Goal: Task Accomplishment & Management: Use online tool/utility

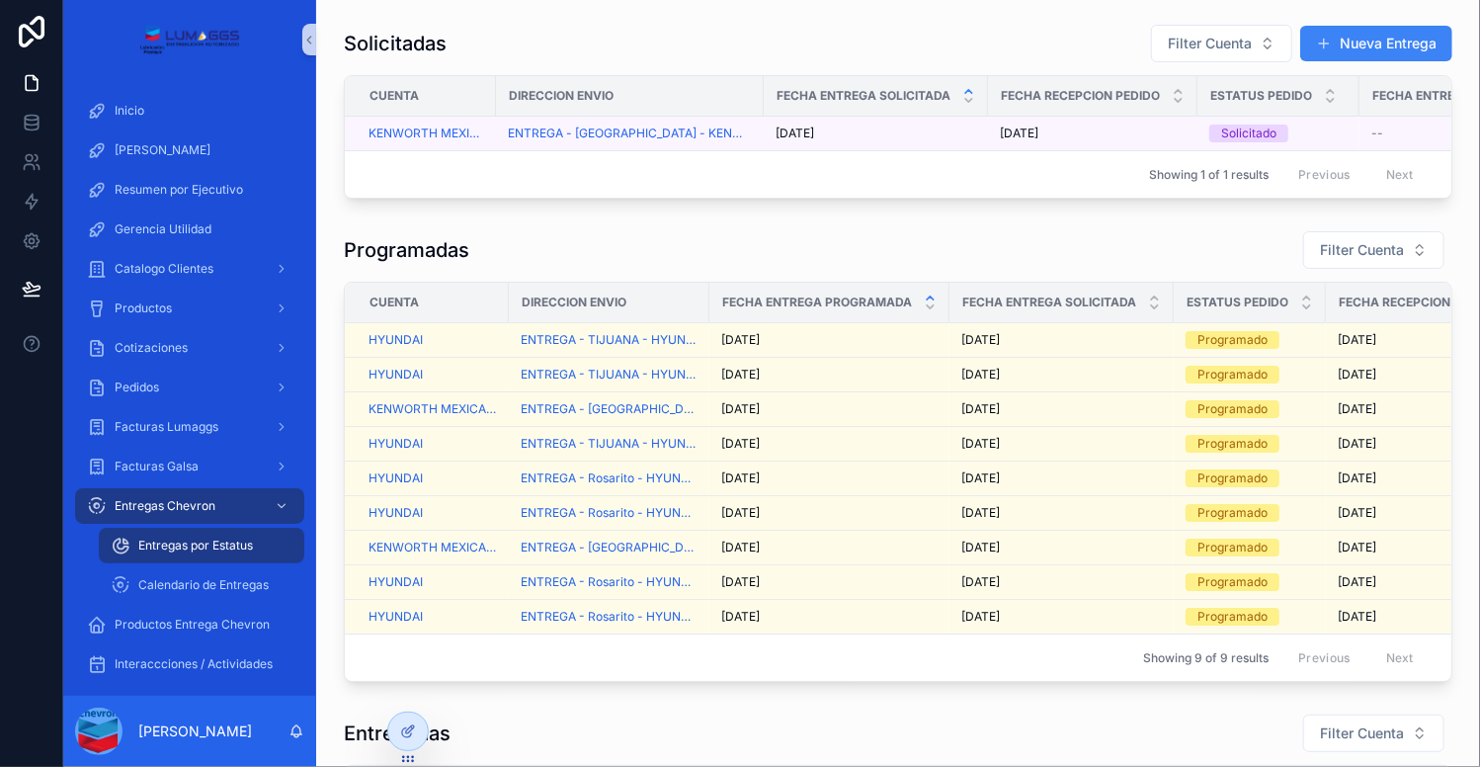
scroll to position [403, 0]
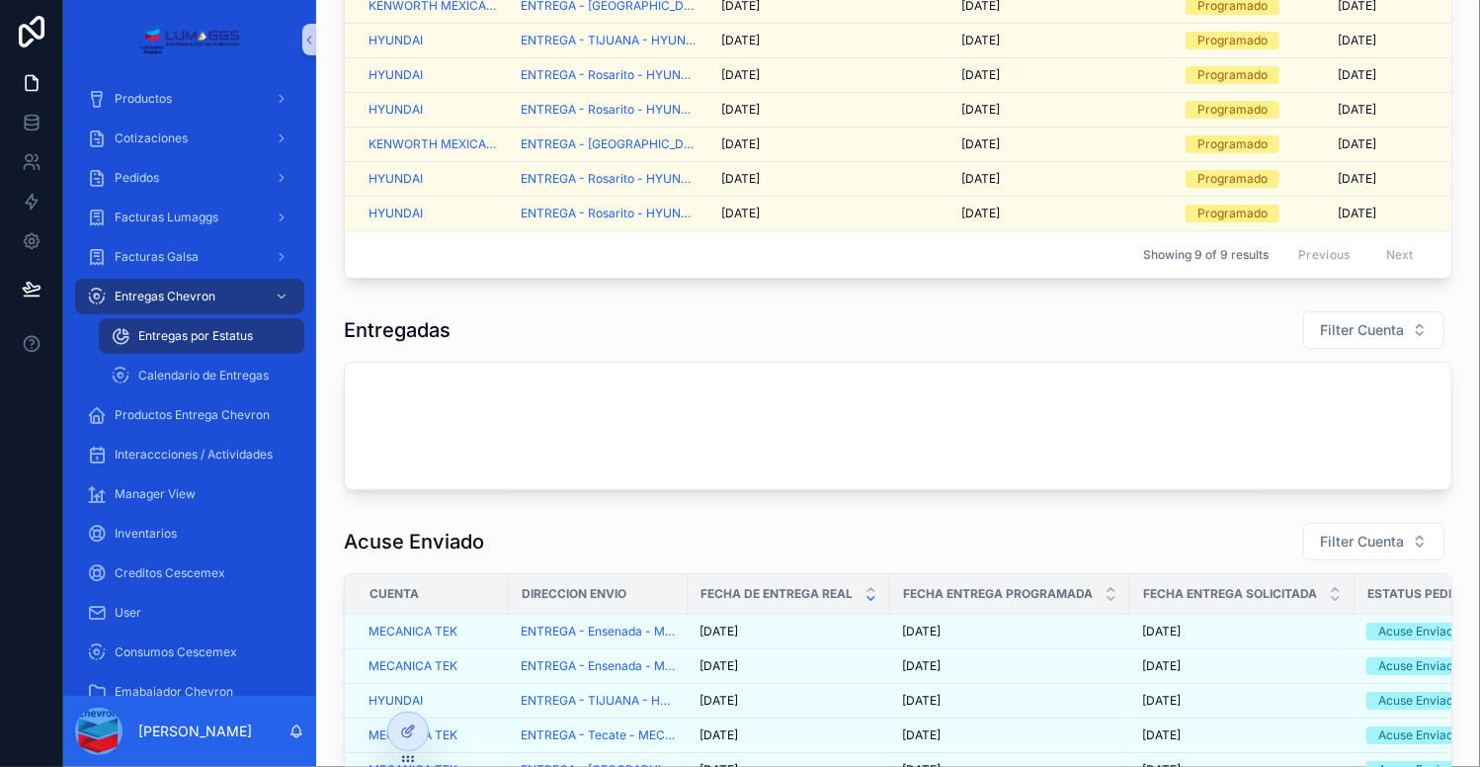
click at [547, 335] on div "Entregadas Filter Cuenta" at bounding box center [898, 330] width 1109 height 40
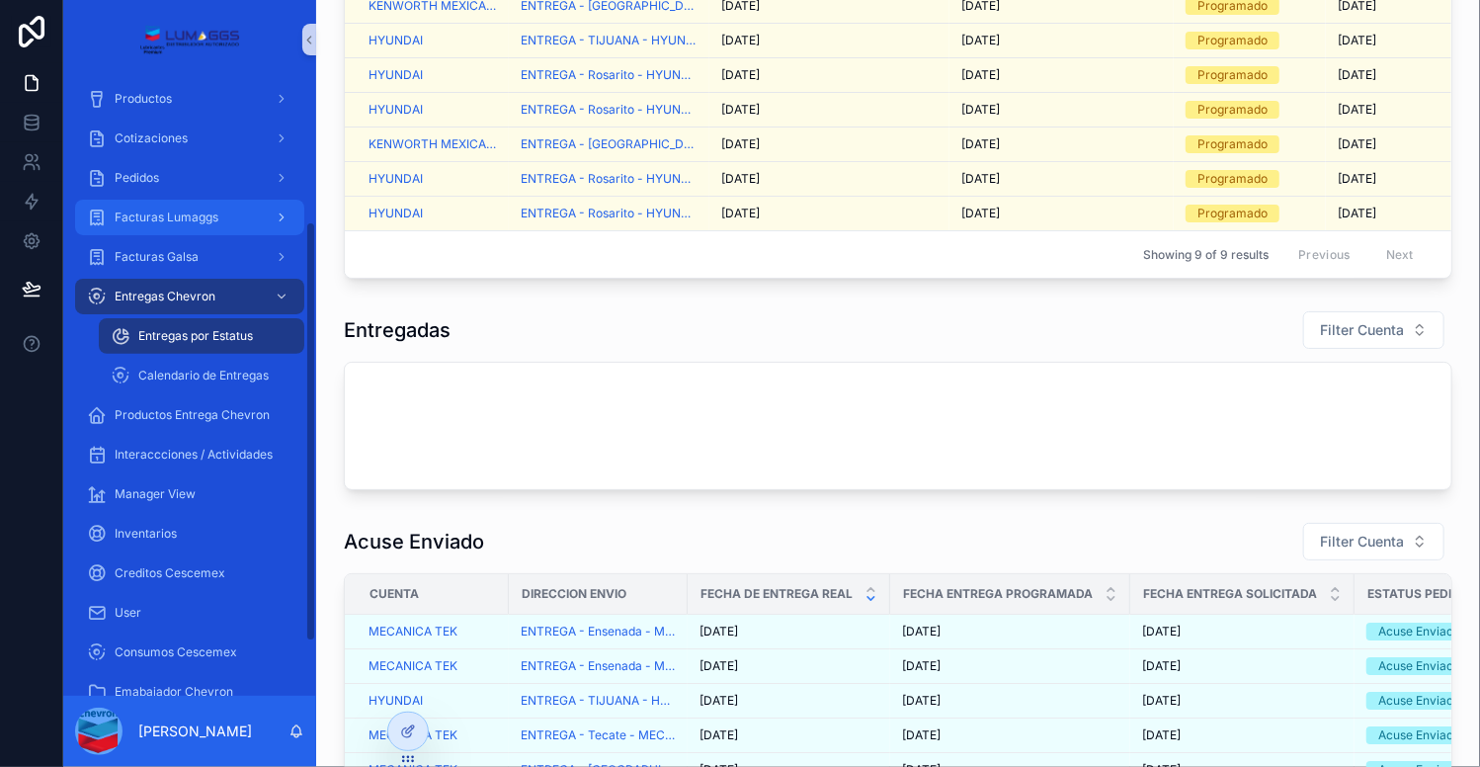
click at [177, 215] on span "Facturas Lumaggs" at bounding box center [167, 218] width 104 height 16
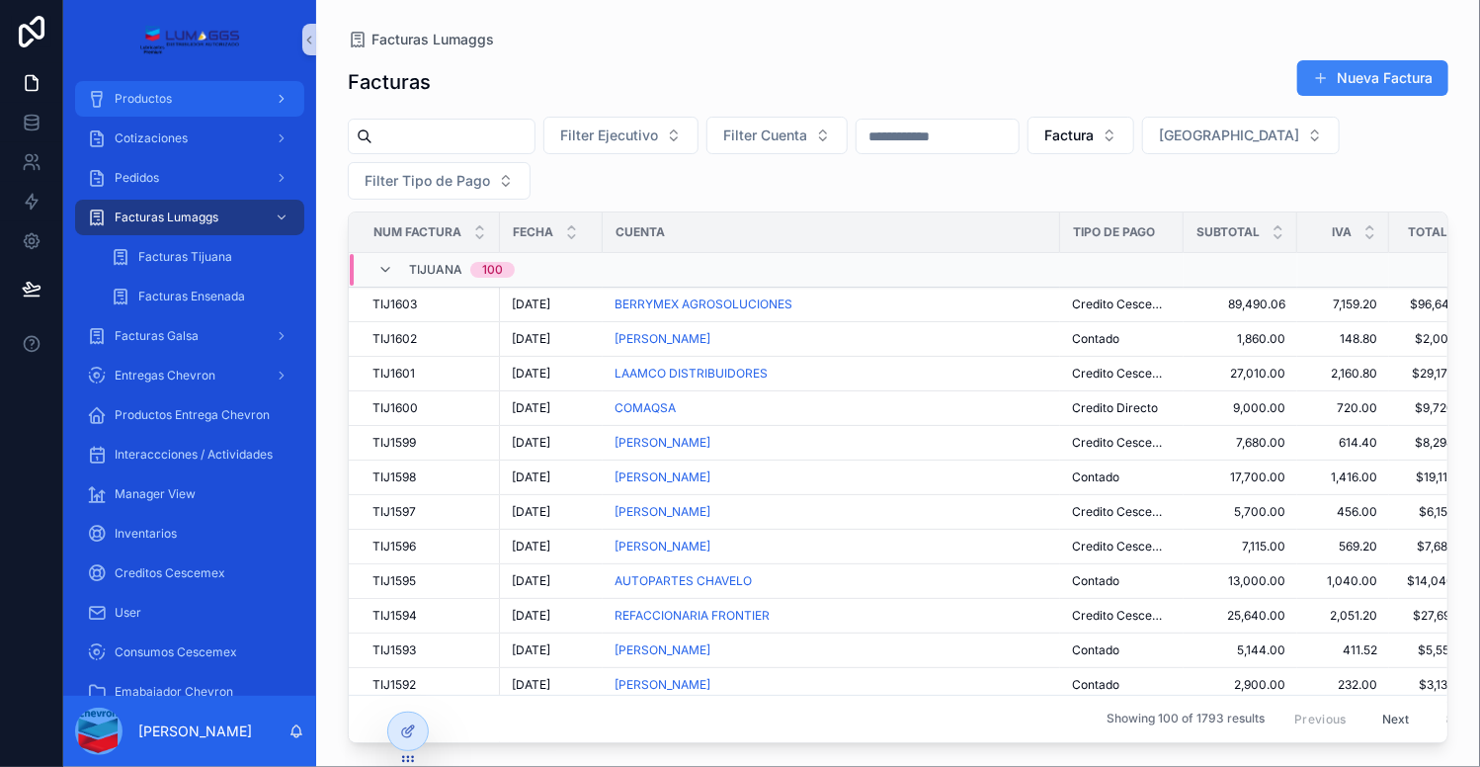
click at [150, 97] on span "Productos" at bounding box center [143, 99] width 57 height 16
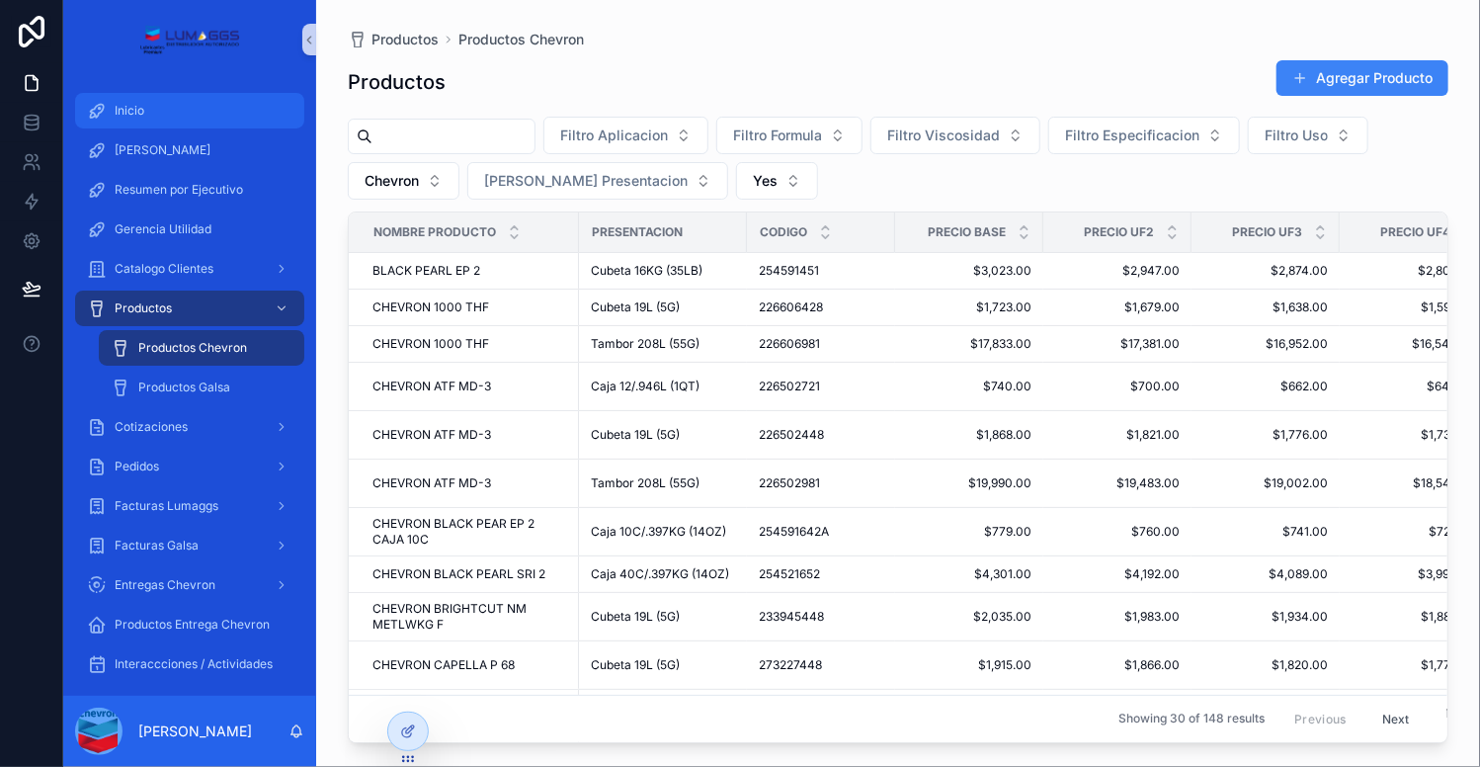
click at [141, 98] on div "Inicio" at bounding box center [190, 111] width 206 height 32
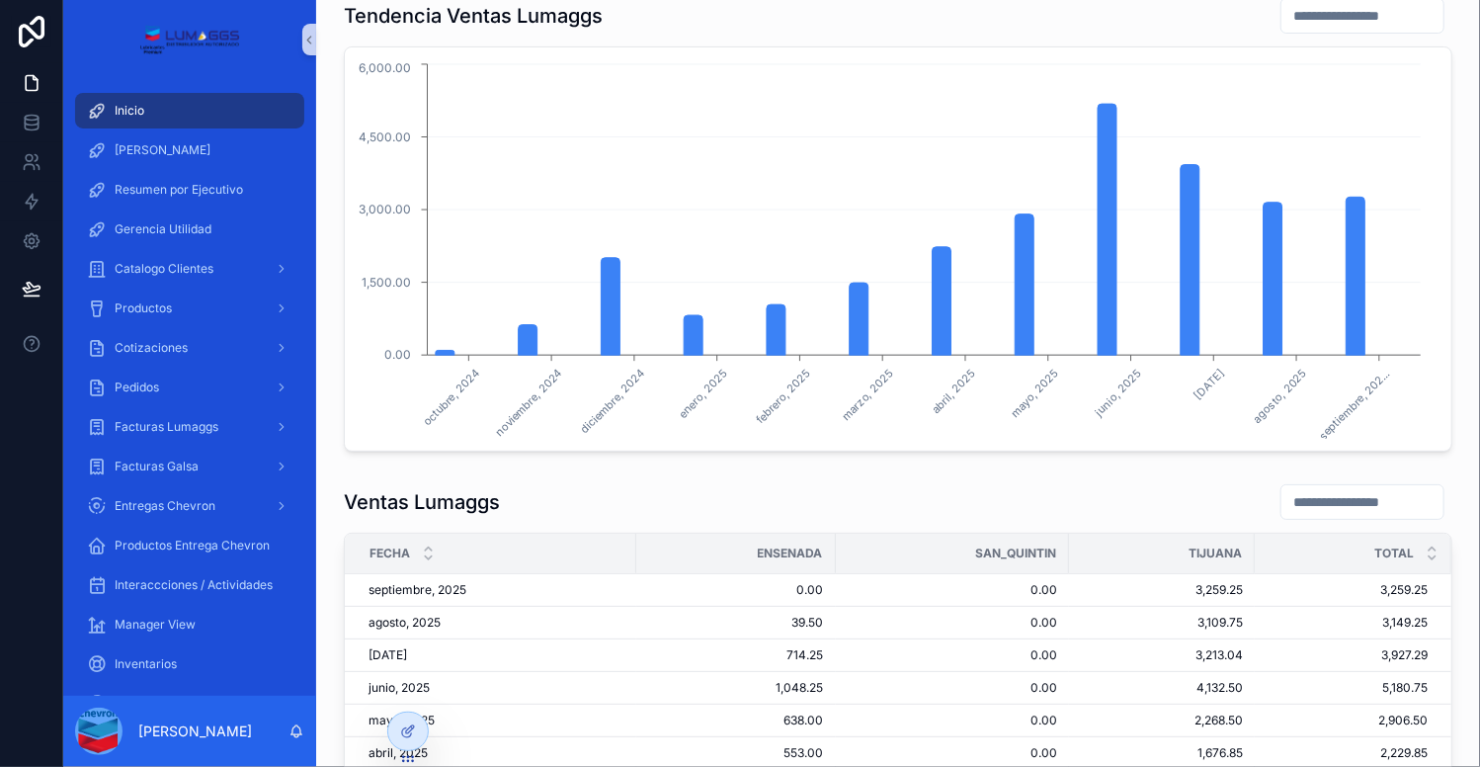
scroll to position [109, 0]
click at [157, 426] on span "Facturas Lumaggs" at bounding box center [167, 427] width 104 height 16
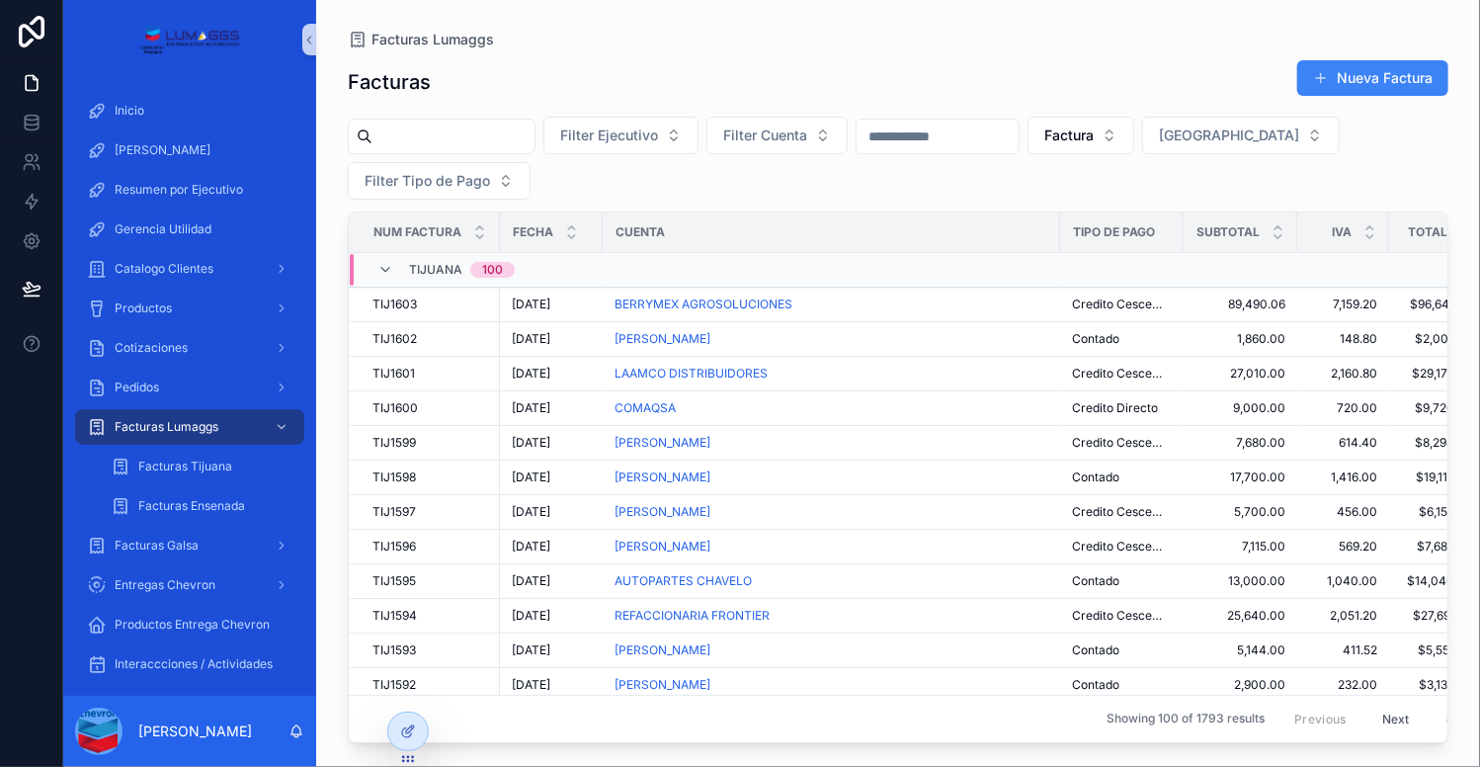
click at [594, 71] on div "Facturas Nueva Factura" at bounding box center [898, 81] width 1101 height 45
click at [184, 113] on div "Inicio" at bounding box center [190, 111] width 206 height 32
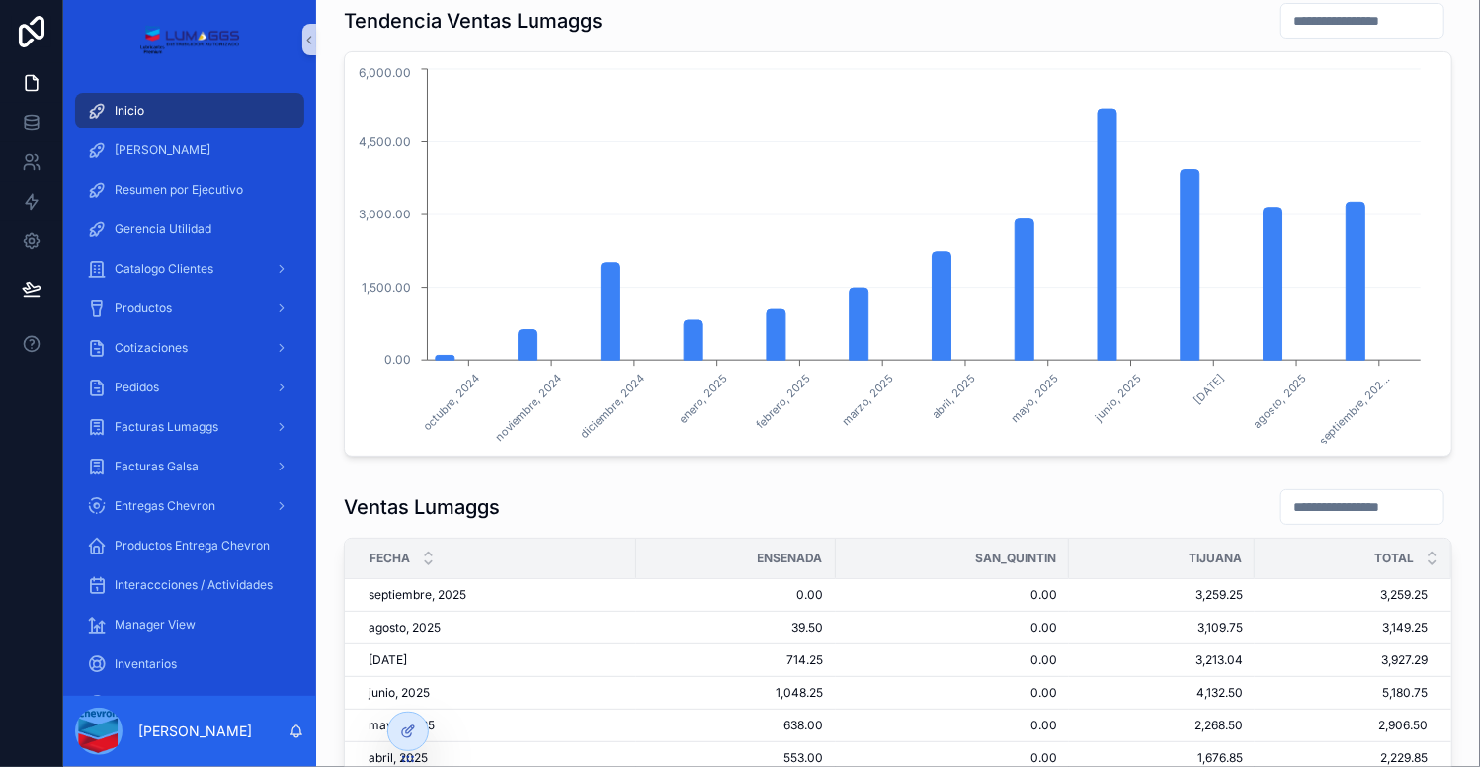
scroll to position [121, 0]
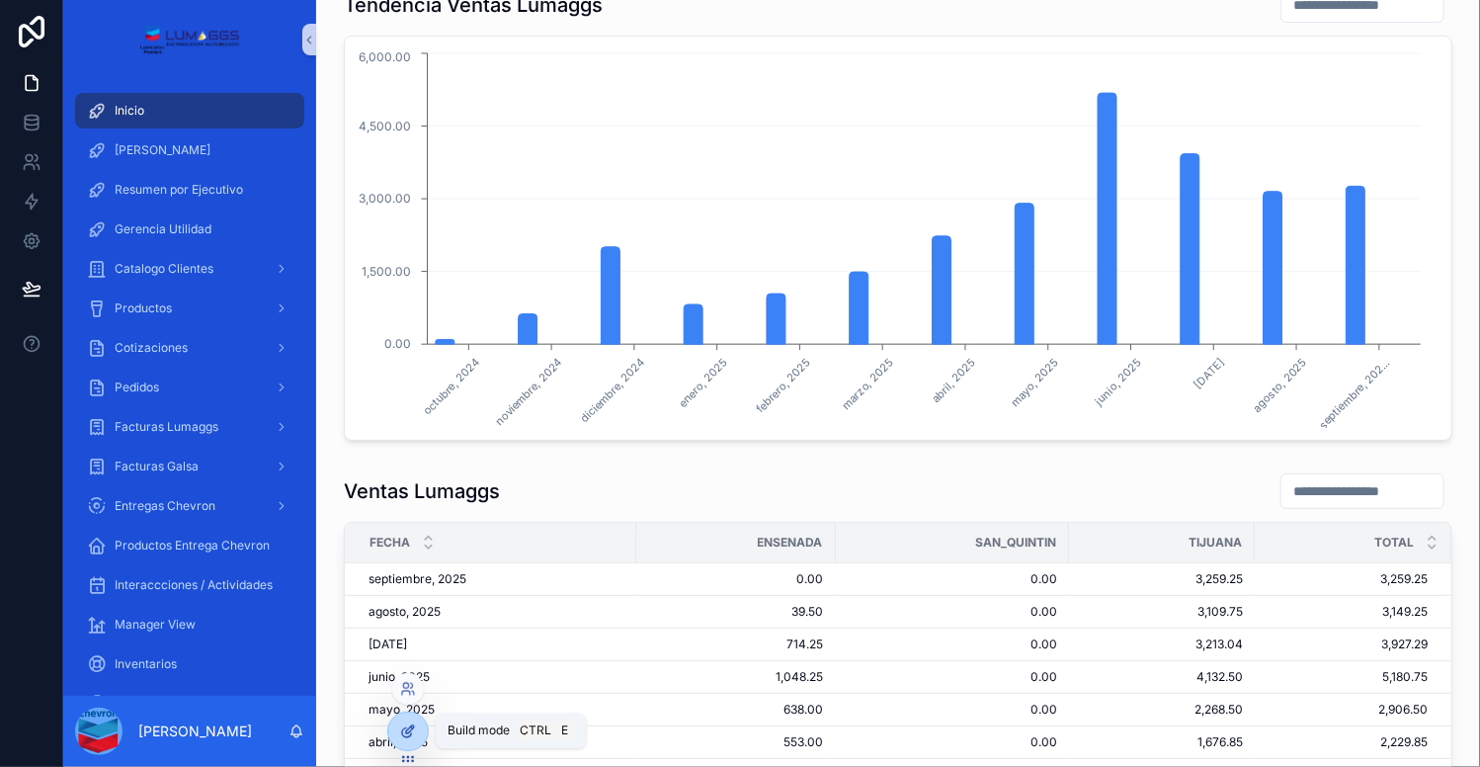
click at [411, 730] on icon at bounding box center [410, 729] width 8 height 8
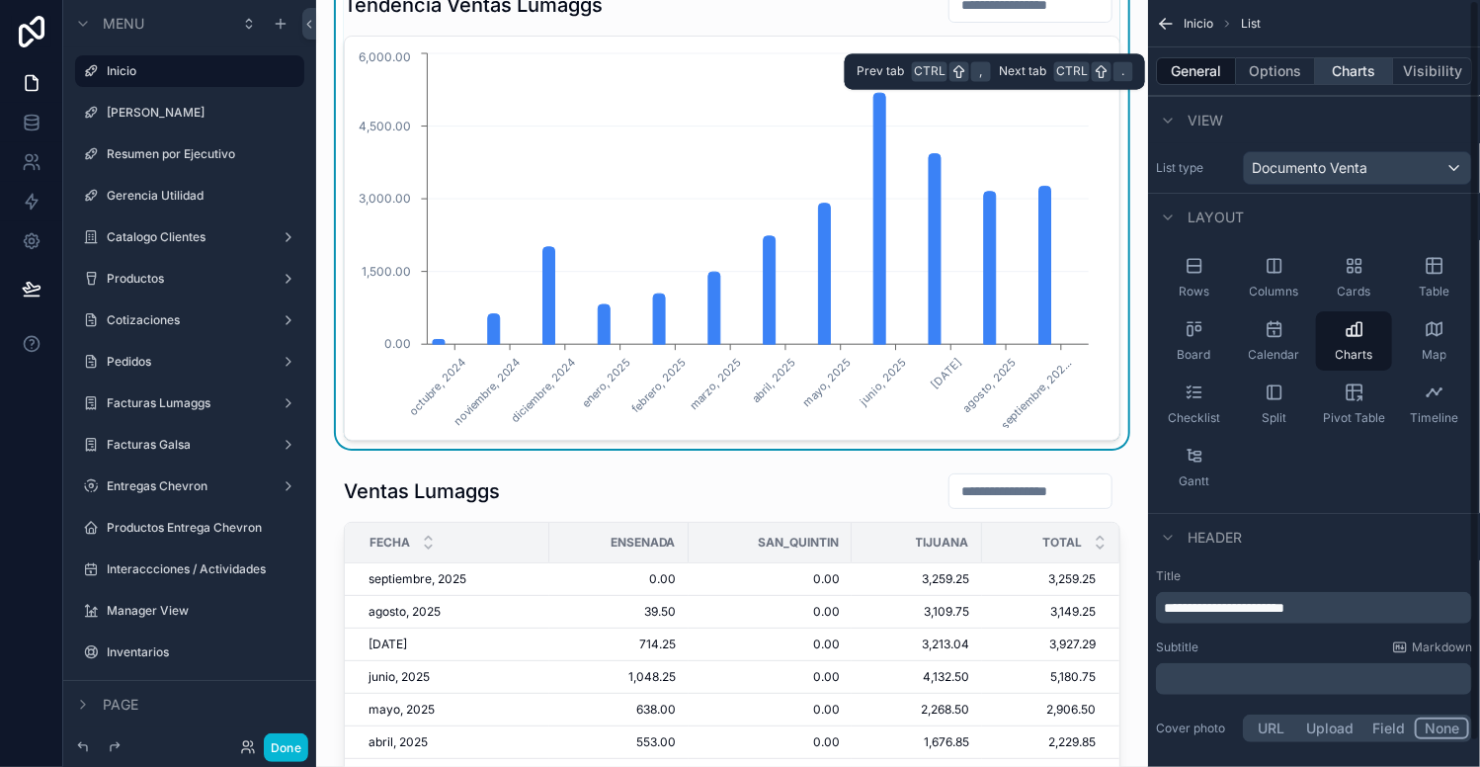
click at [1354, 72] on button "Charts" at bounding box center [1354, 71] width 79 height 28
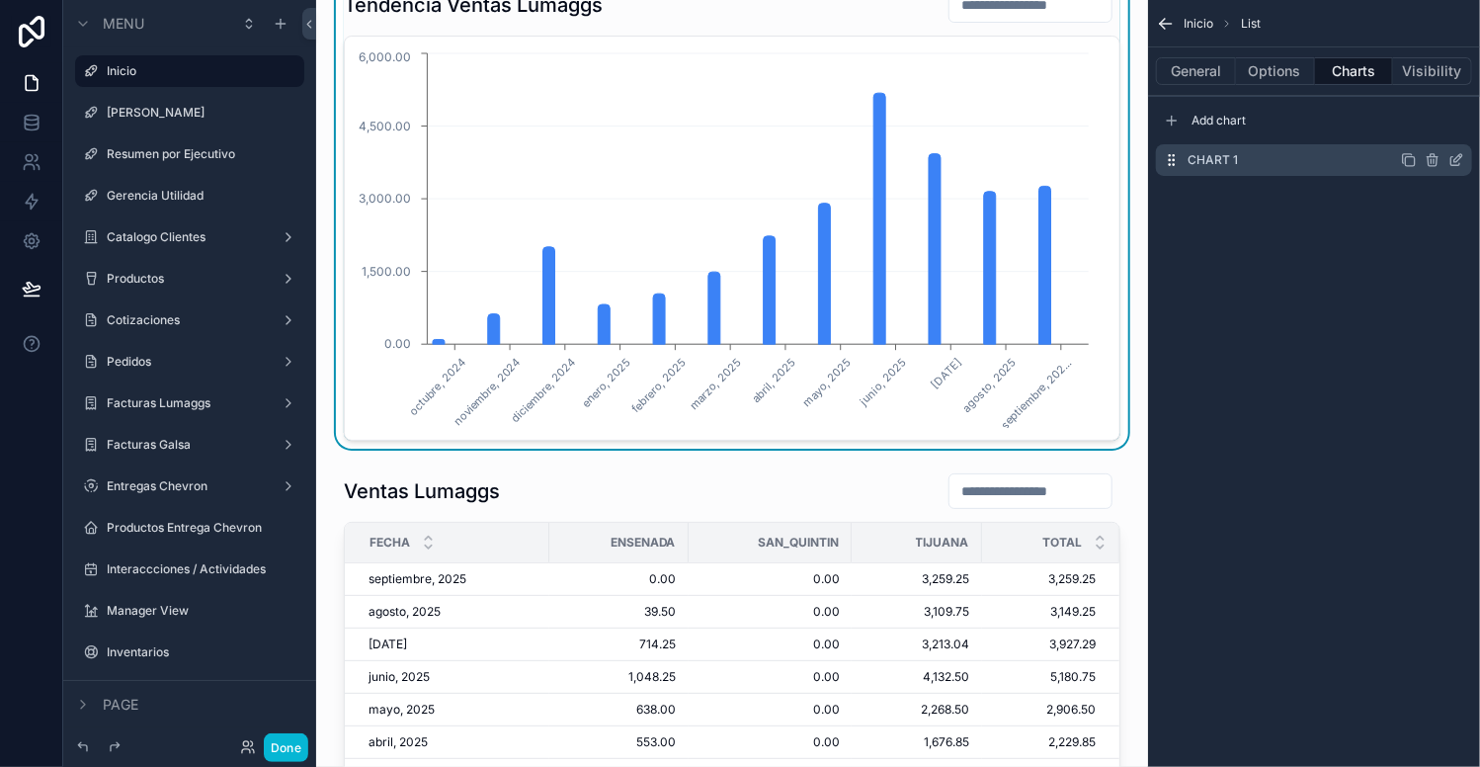
click at [1452, 159] on icon "scrollable content" at bounding box center [1456, 161] width 9 height 9
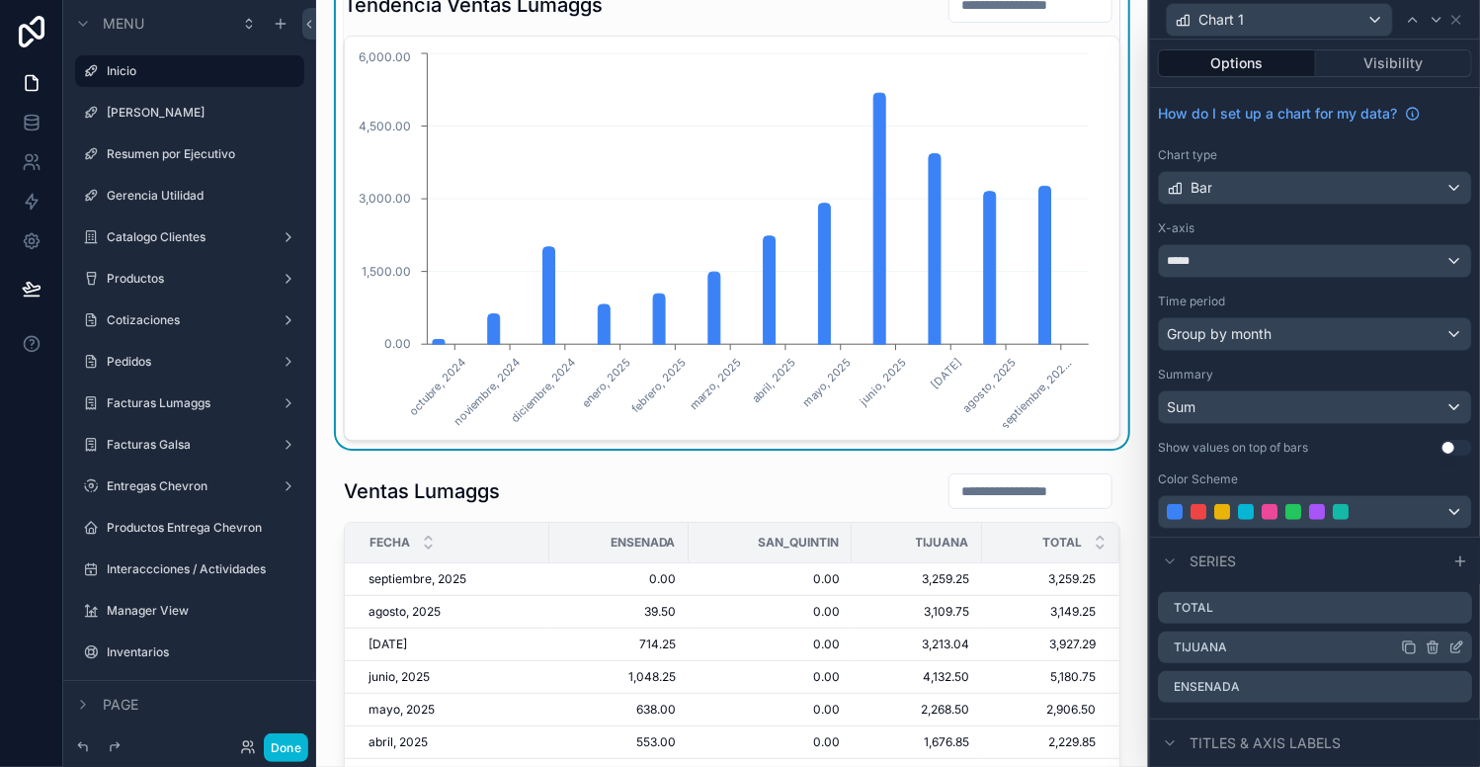
click at [1434, 646] on icon at bounding box center [1434, 648] width 0 height 4
click at [1419, 613] on icon at bounding box center [1425, 614] width 16 height 16
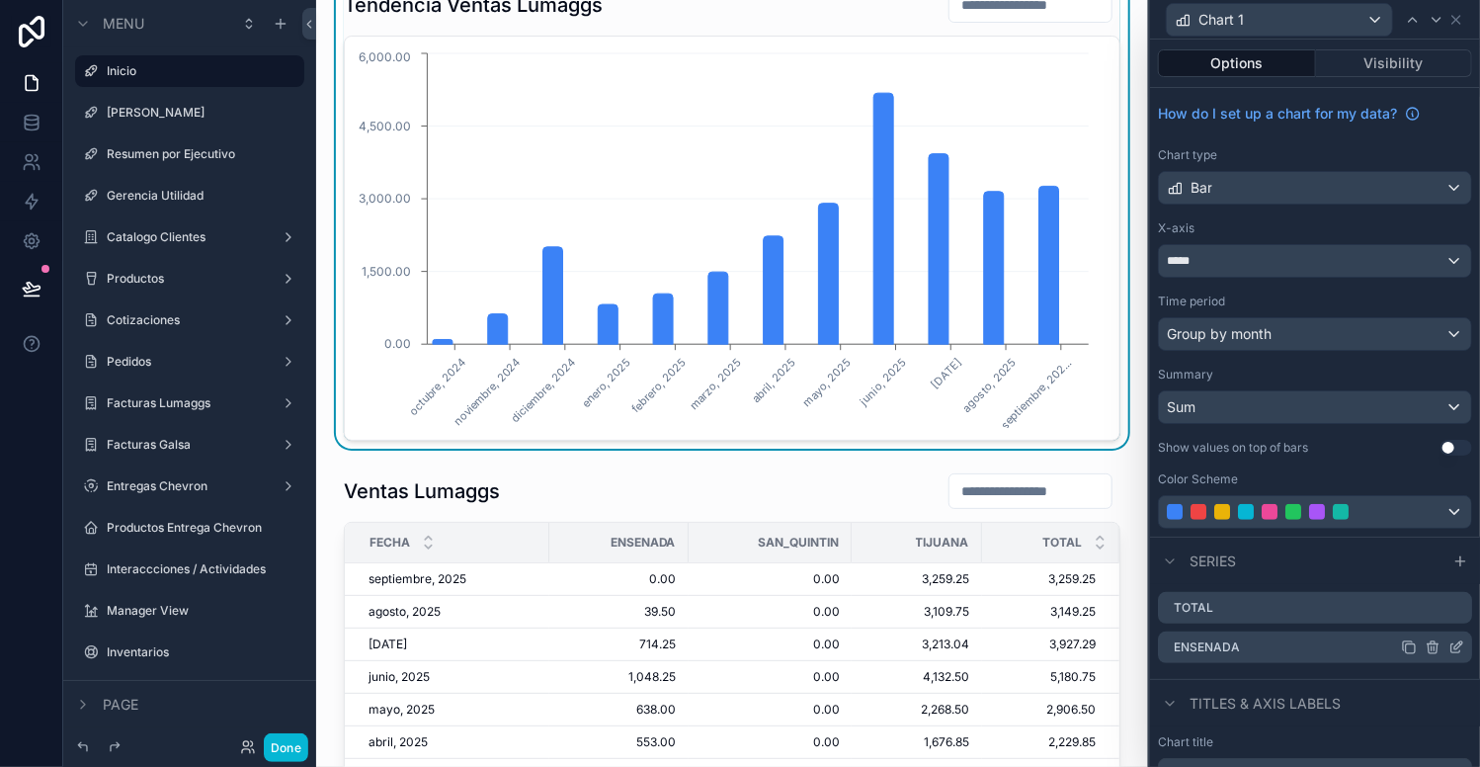
click at [1428, 647] on icon at bounding box center [1432, 648] width 9 height 9
click at [1423, 617] on icon at bounding box center [1425, 614] width 16 height 16
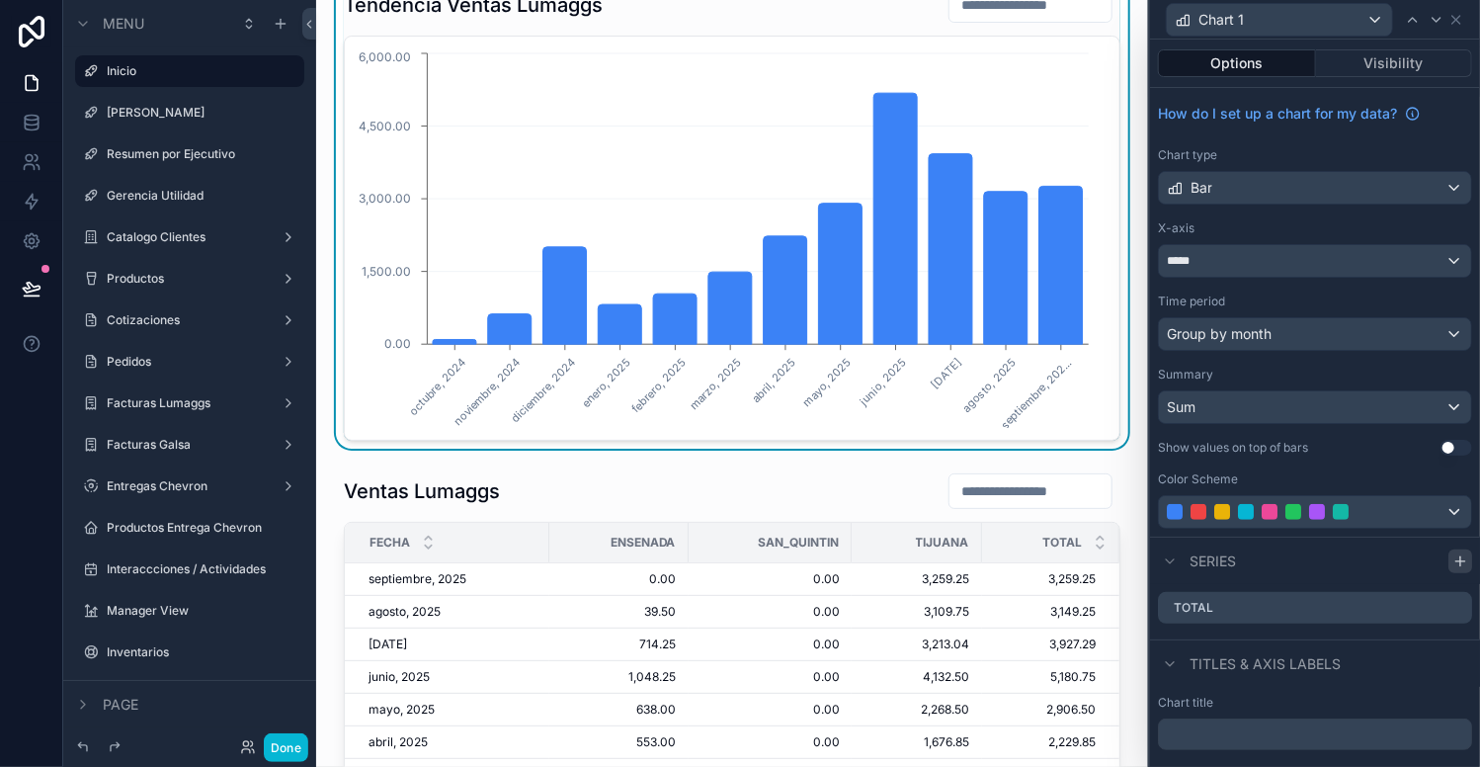
click at [1453, 560] on icon at bounding box center [1461, 561] width 16 height 16
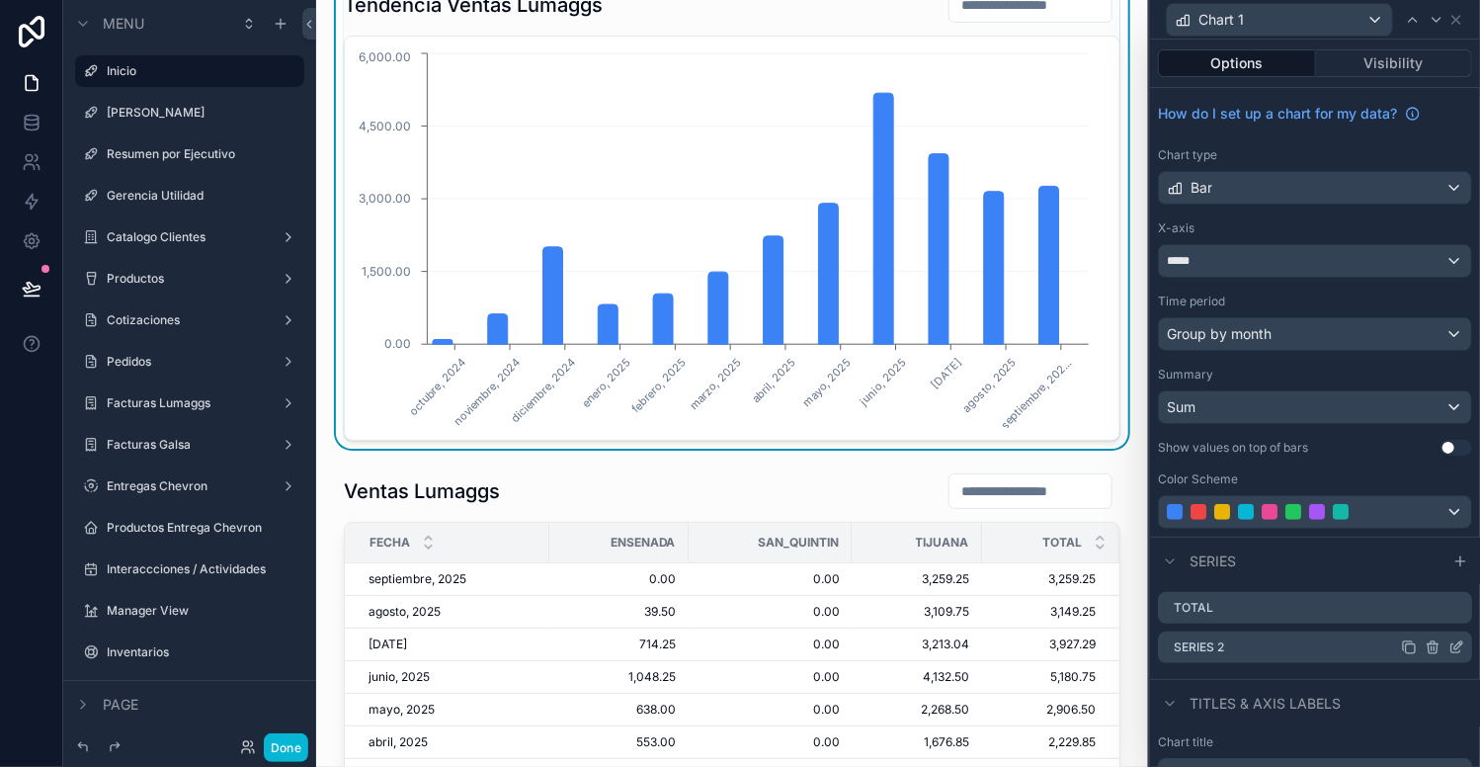
click at [1449, 647] on icon at bounding box center [1457, 647] width 16 height 16
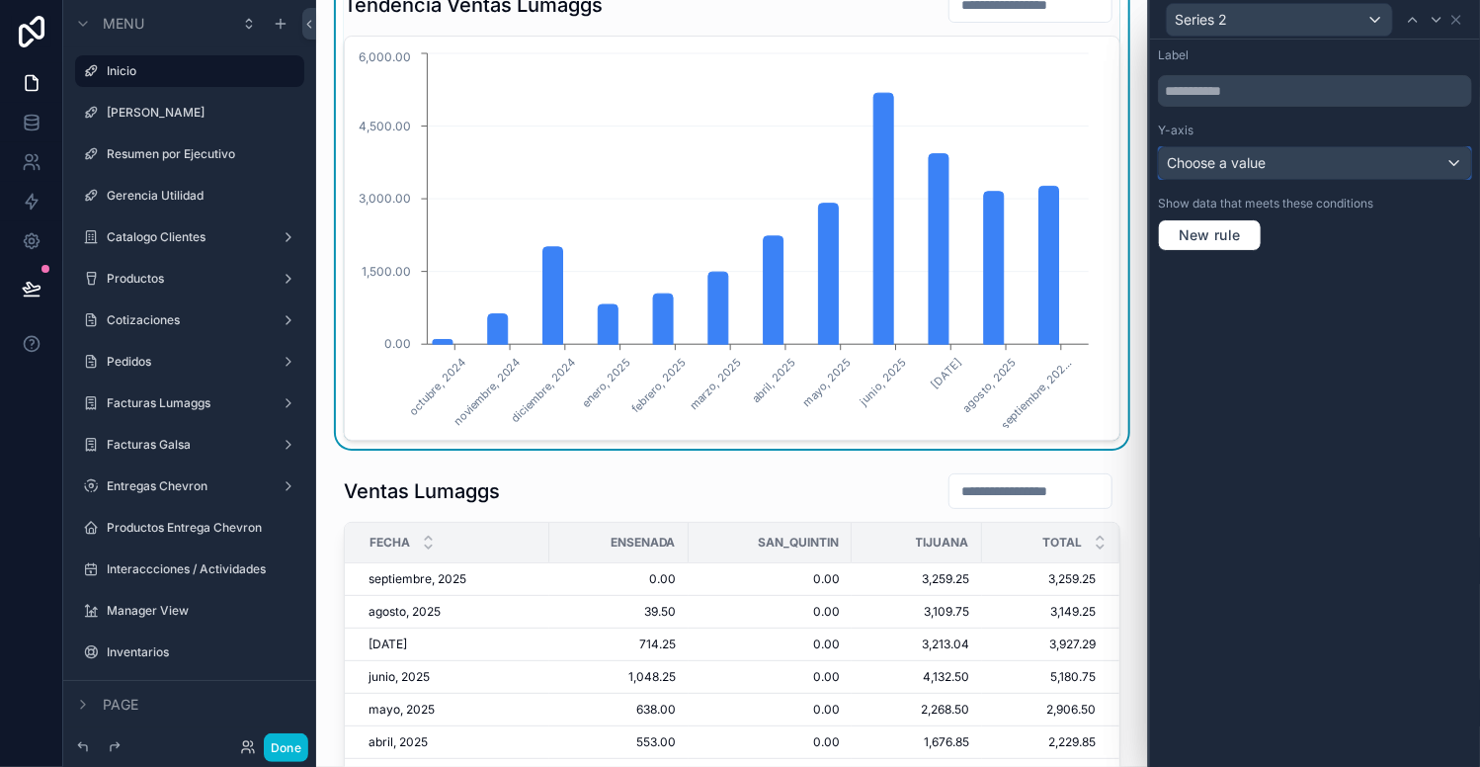
click at [1283, 167] on div "Choose a value" at bounding box center [1315, 163] width 312 height 32
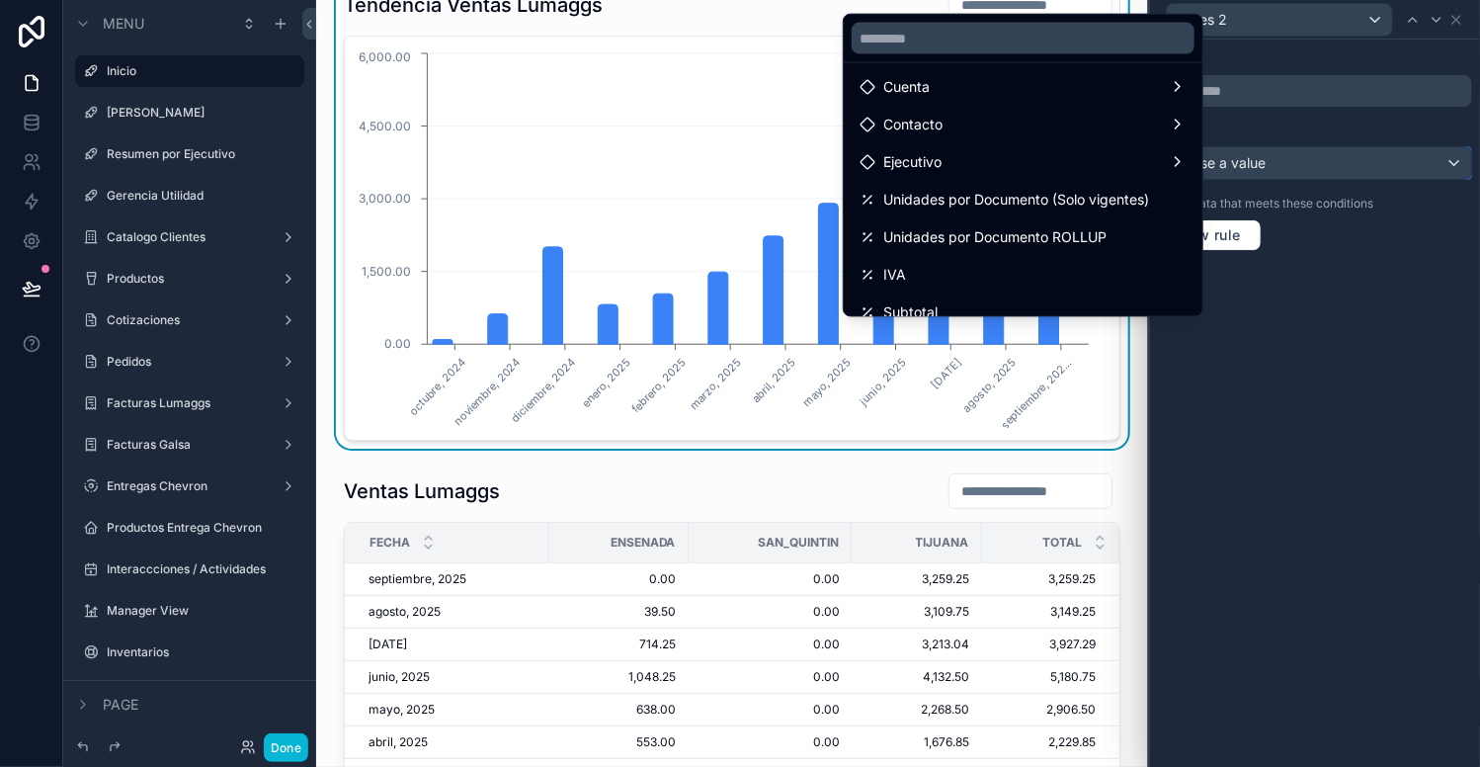
scroll to position [83, 0]
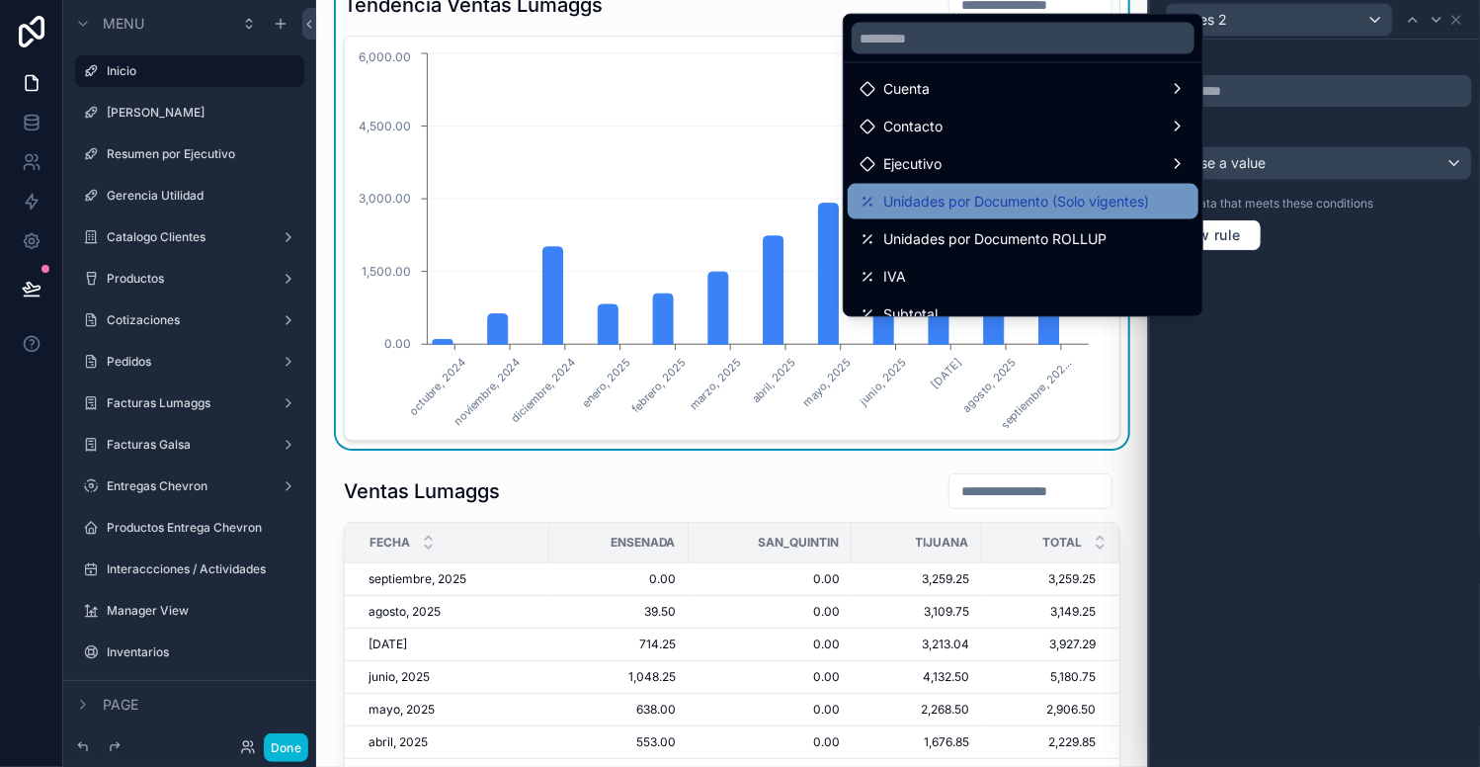
click at [1040, 190] on span "Unidades por Documento (Solo vigentes)" at bounding box center [1016, 202] width 266 height 24
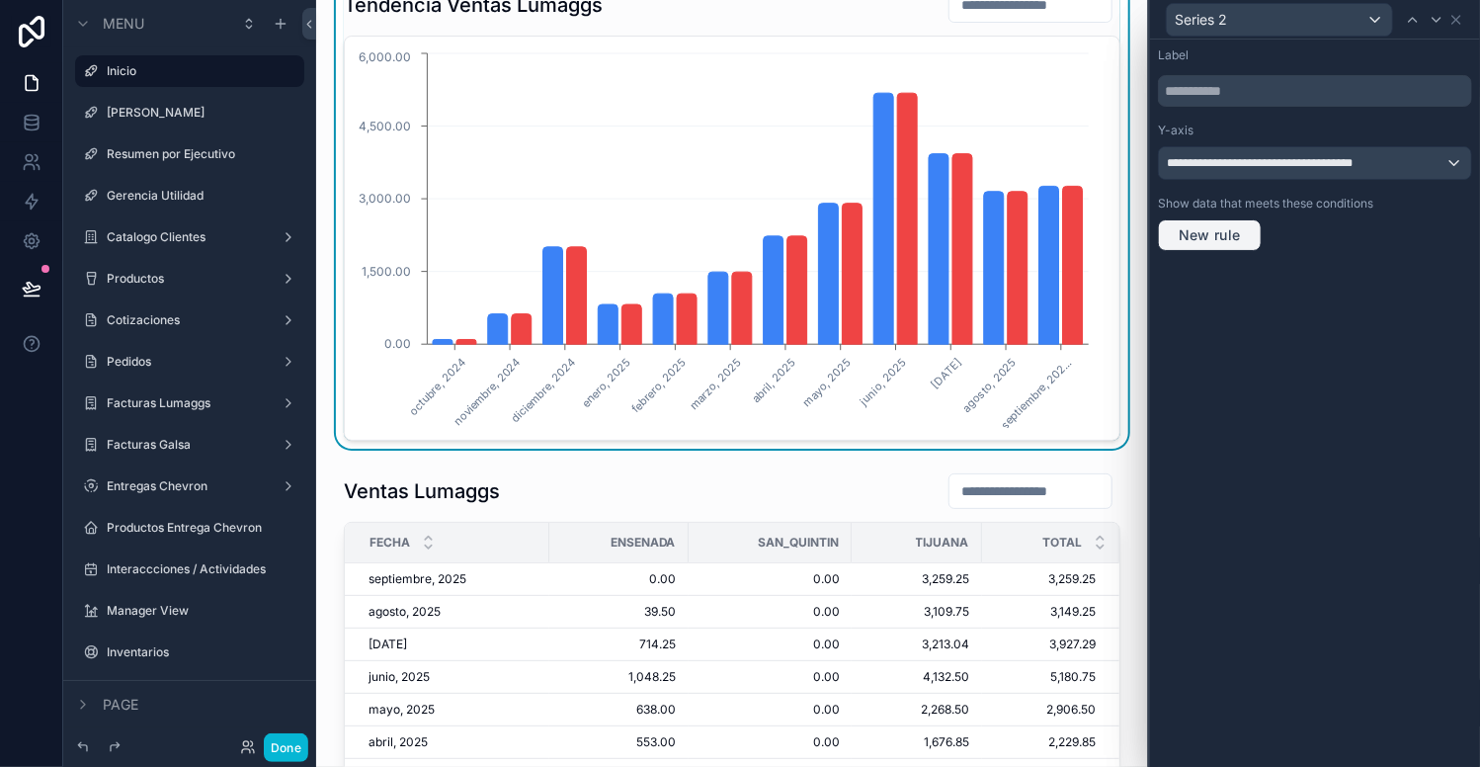
click at [1198, 226] on span "New rule" at bounding box center [1210, 235] width 78 height 18
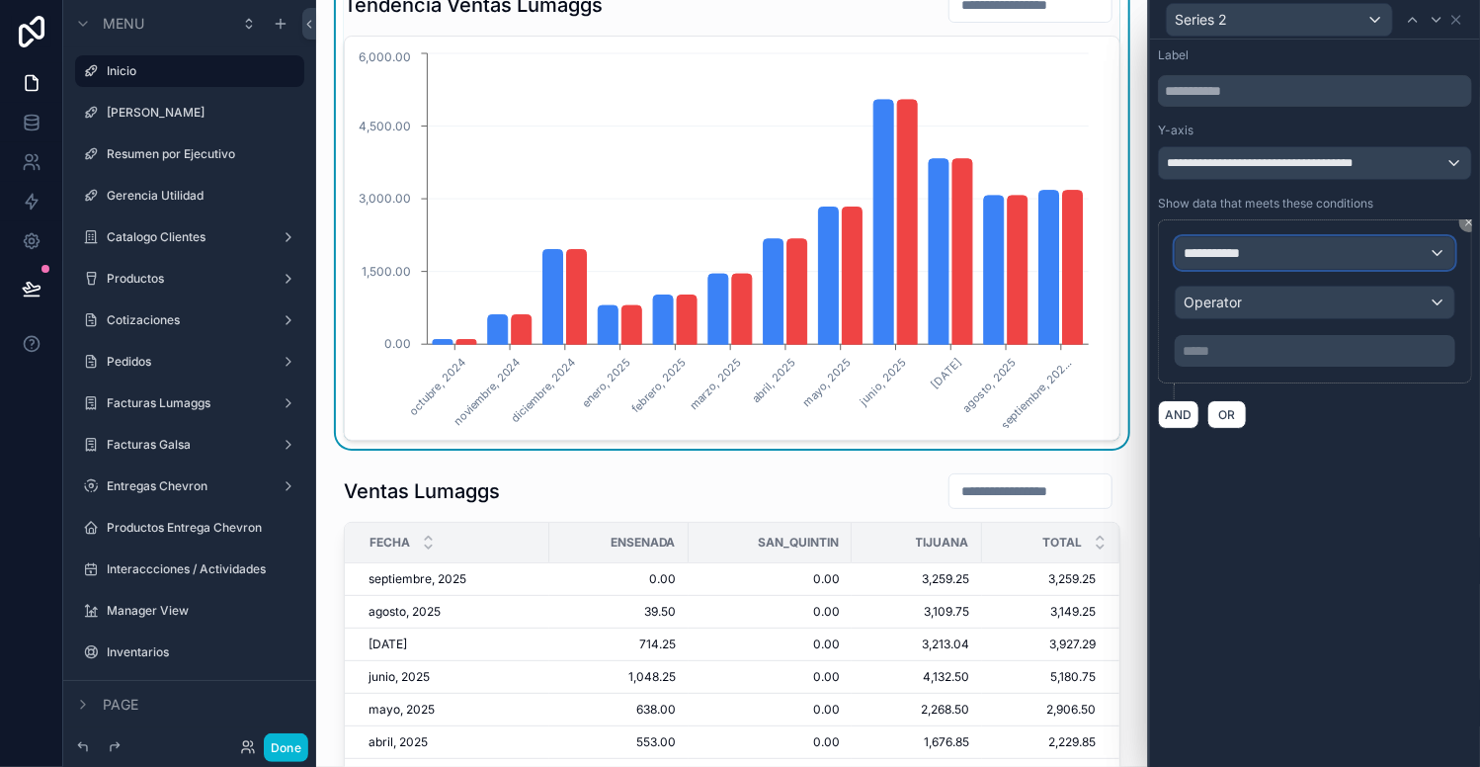
click at [1265, 251] on div "**********" at bounding box center [1315, 253] width 279 height 32
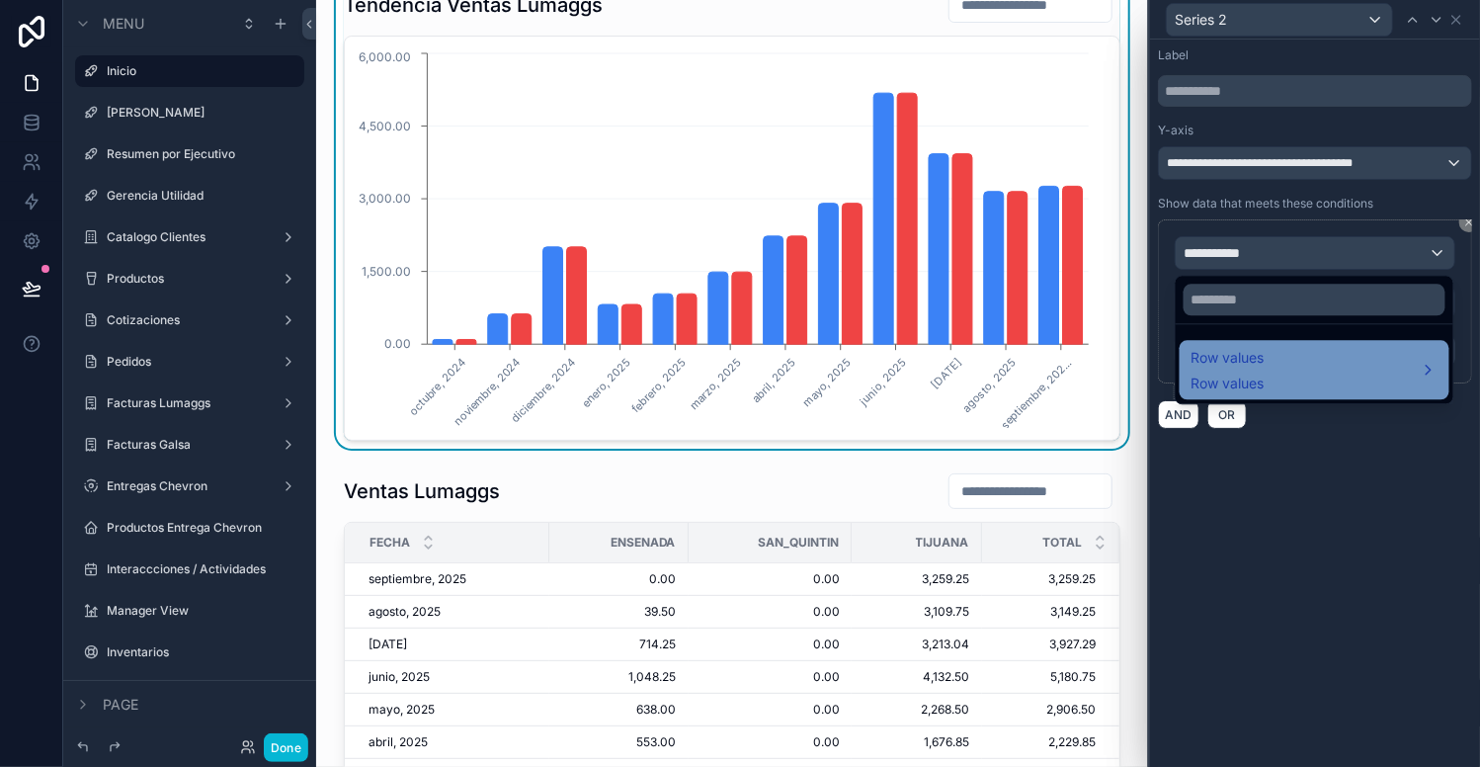
click at [1266, 367] on div "Row values Row values" at bounding box center [1315, 369] width 246 height 47
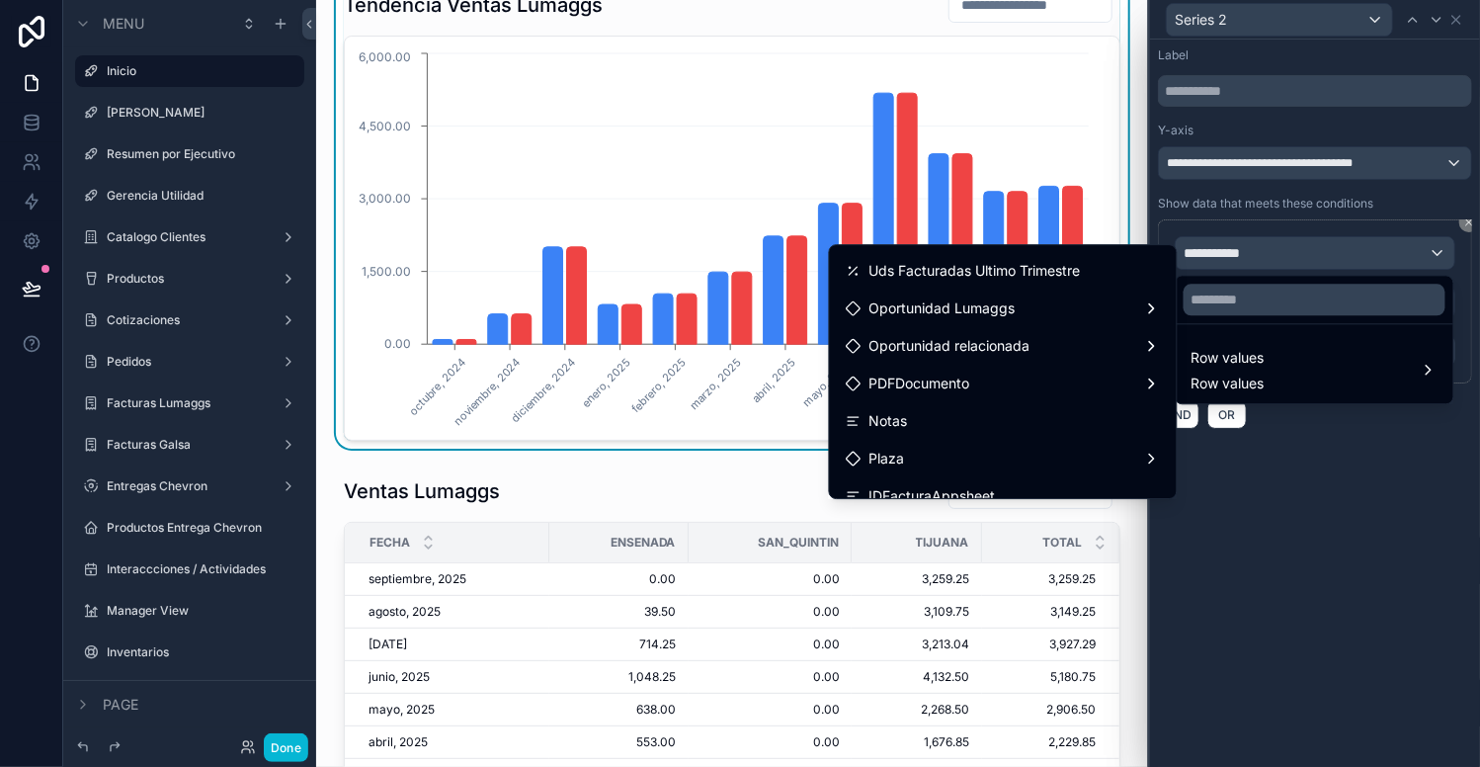
scroll to position [795, 0]
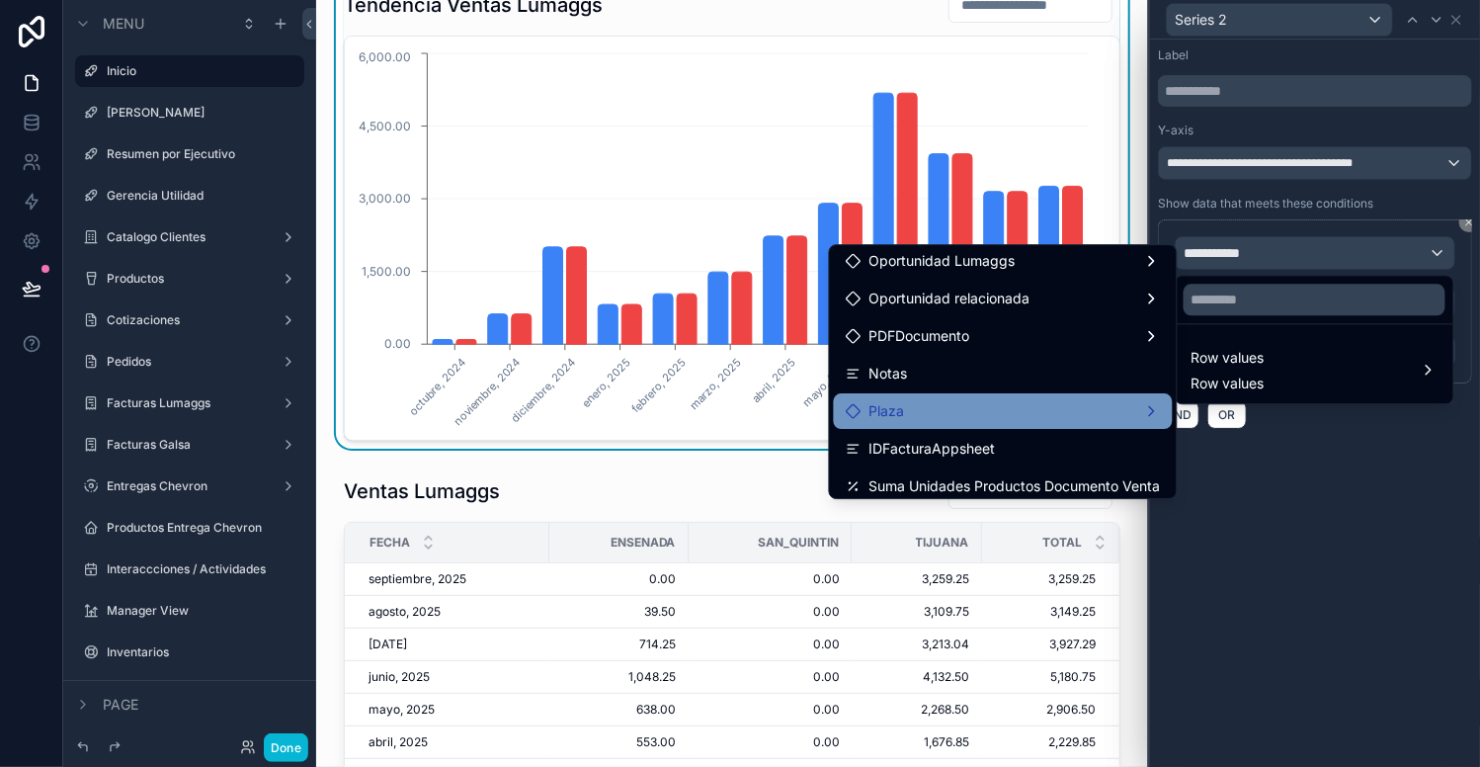
click at [950, 401] on div "Plaza" at bounding box center [1003, 411] width 315 height 24
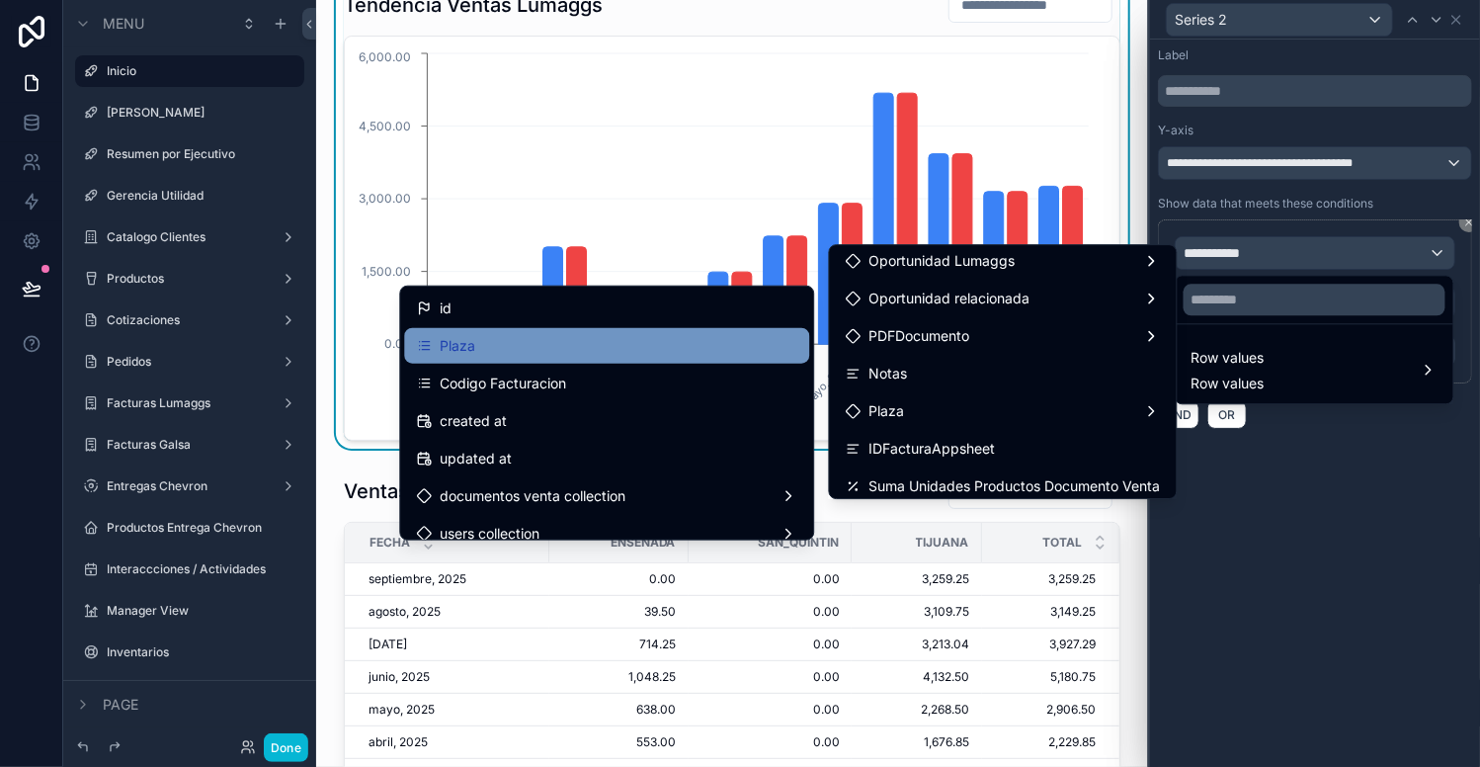
click at [560, 335] on div "Plaza" at bounding box center [606, 346] width 381 height 24
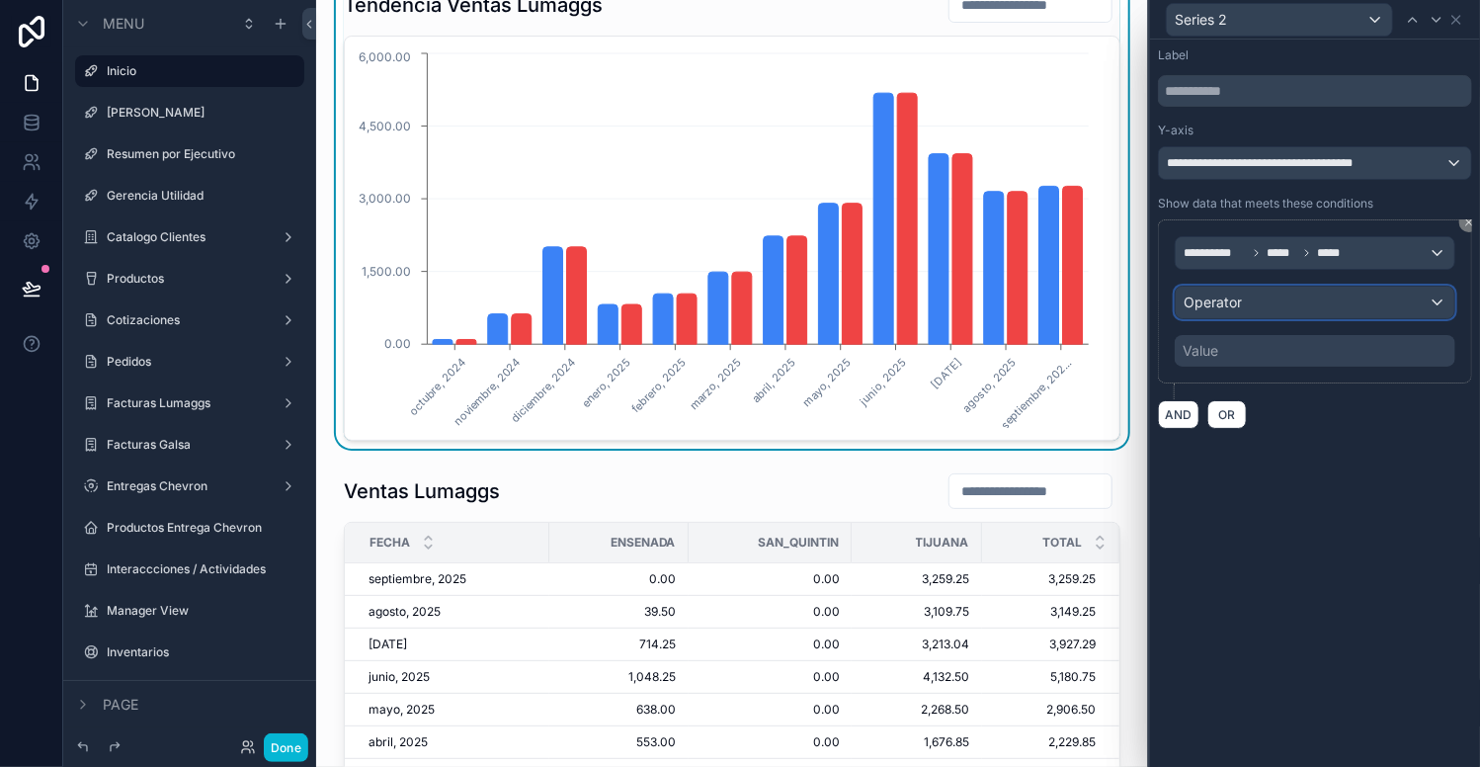
click at [1248, 294] on div "Operator" at bounding box center [1315, 303] width 279 height 32
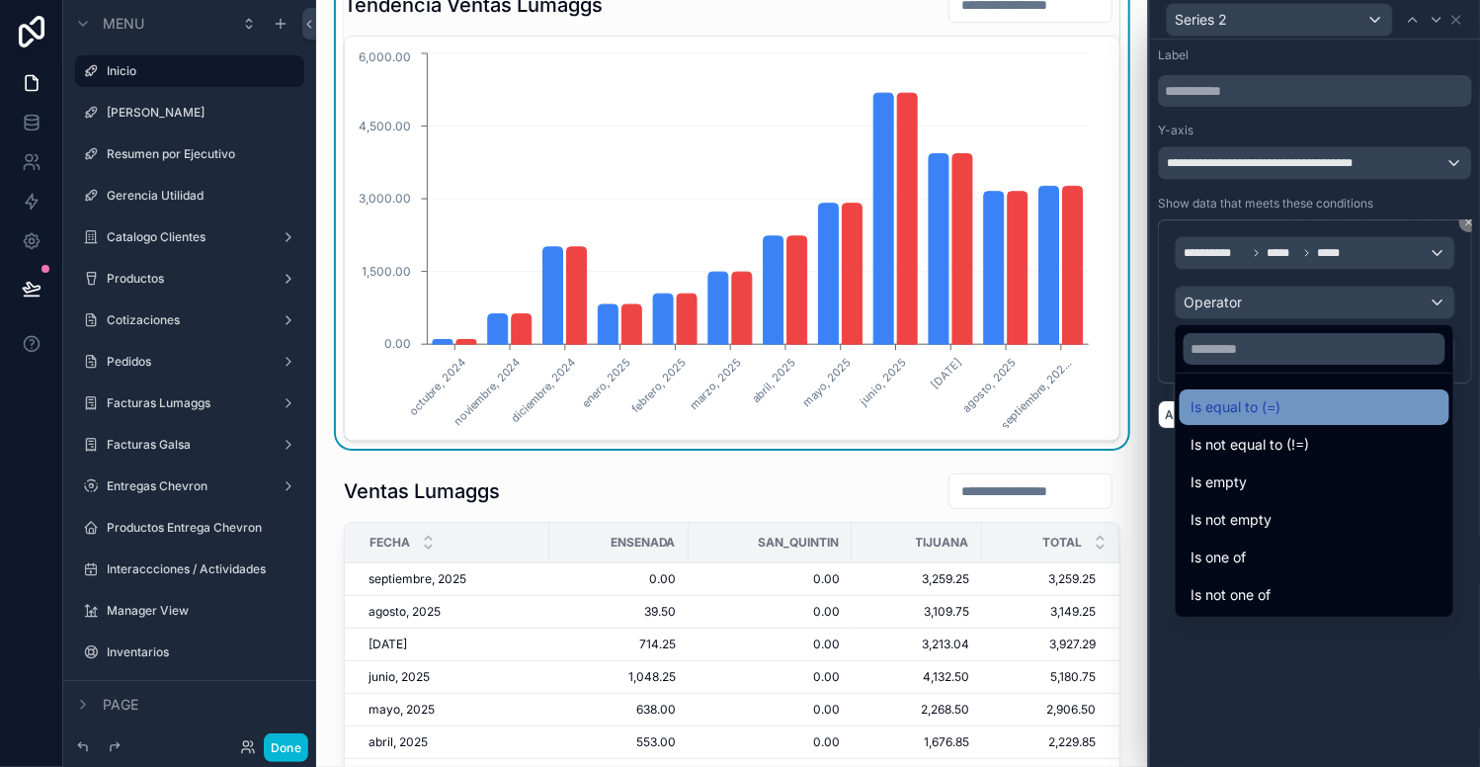
click at [1243, 400] on span "Is equal to (=)" at bounding box center [1237, 407] width 90 height 24
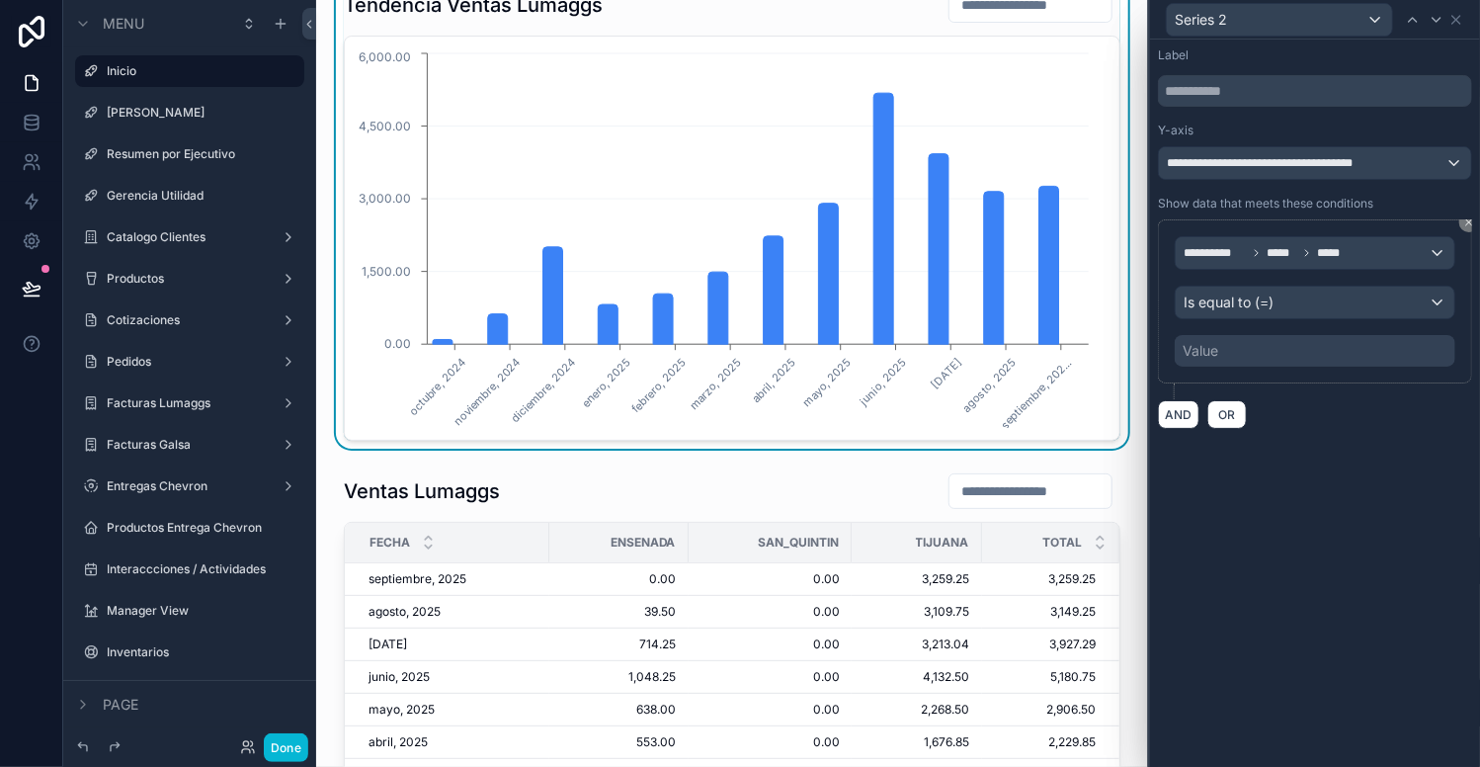
click at [1223, 349] on div "Value" at bounding box center [1315, 351] width 281 height 32
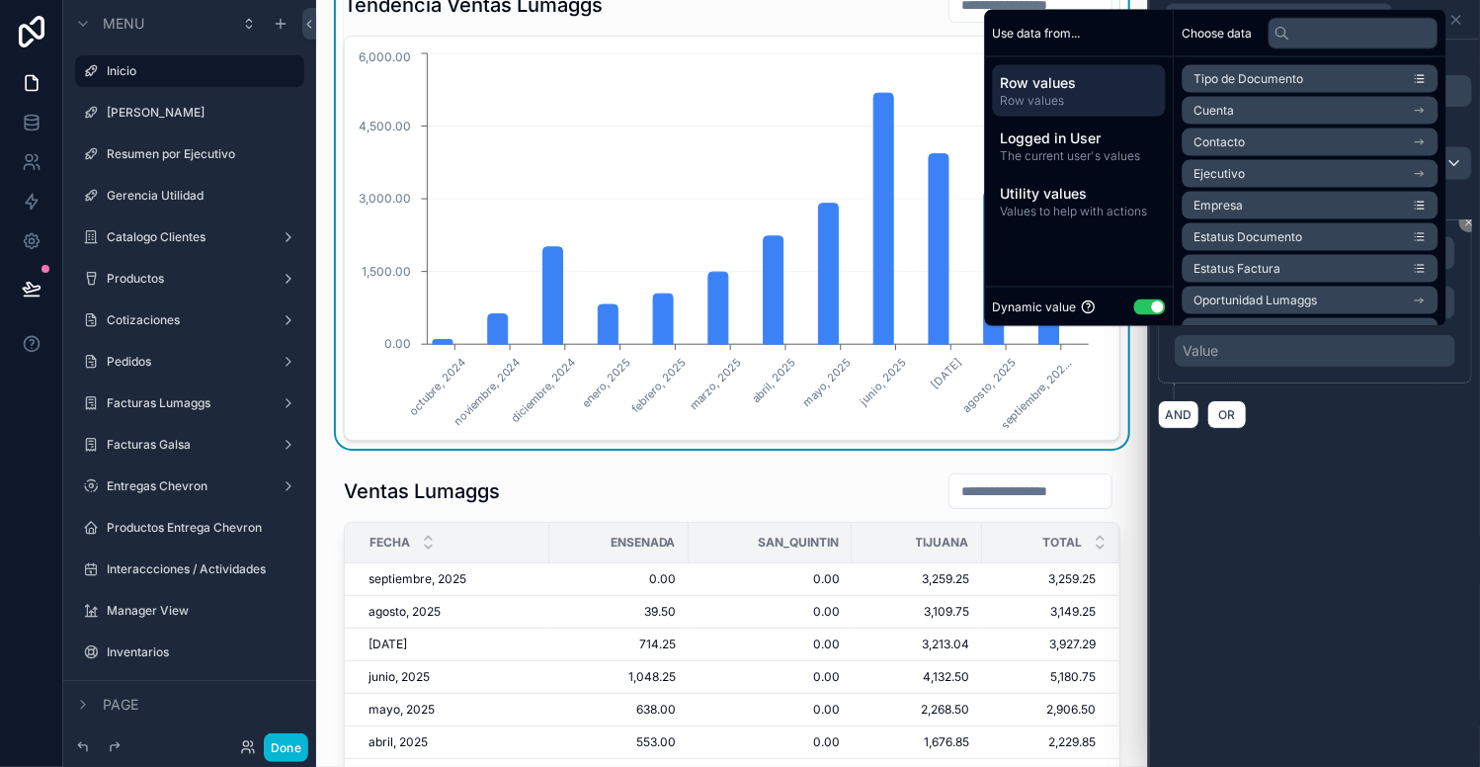
click at [1134, 301] on button "Use setting" at bounding box center [1150, 306] width 32 height 16
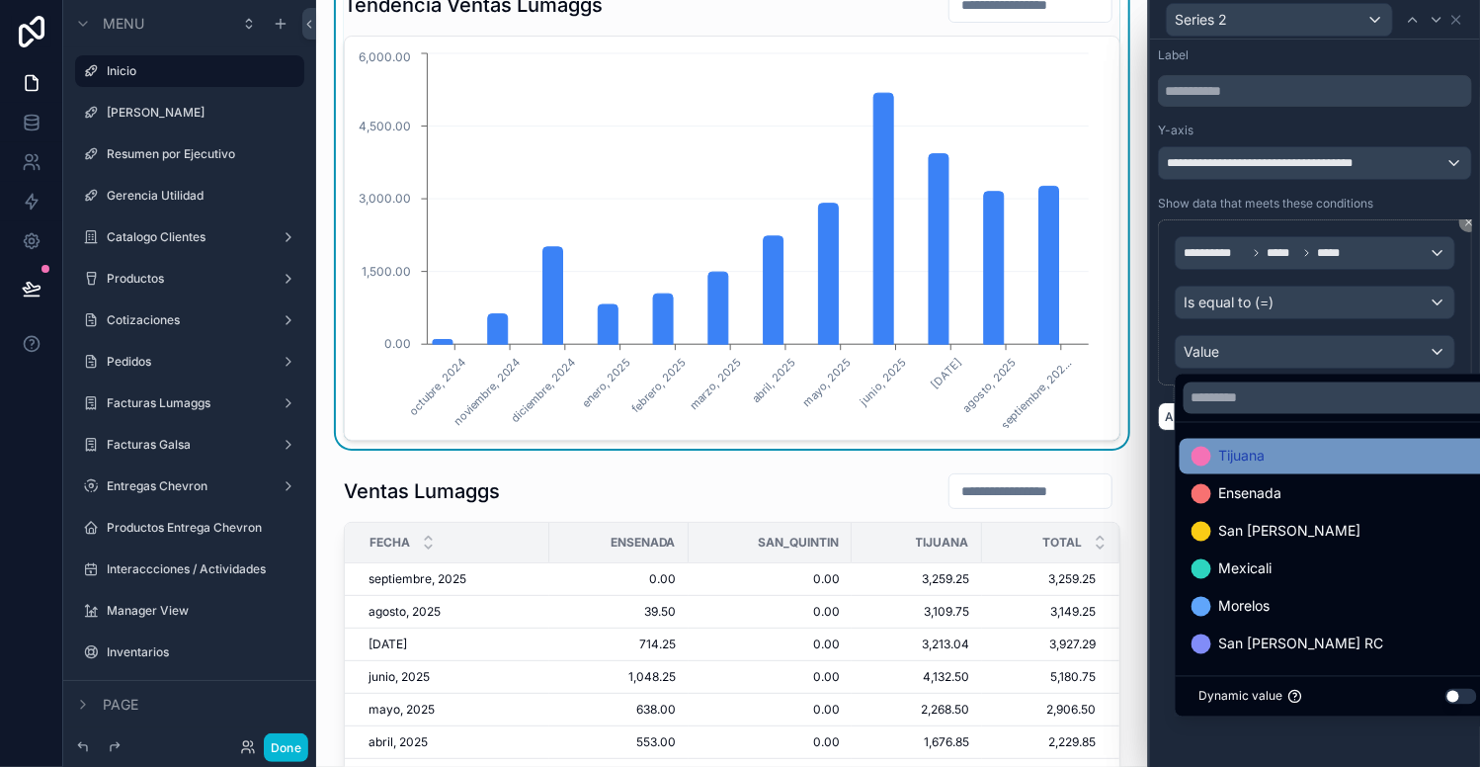
click at [1229, 452] on span "Tijuana" at bounding box center [1242, 457] width 46 height 24
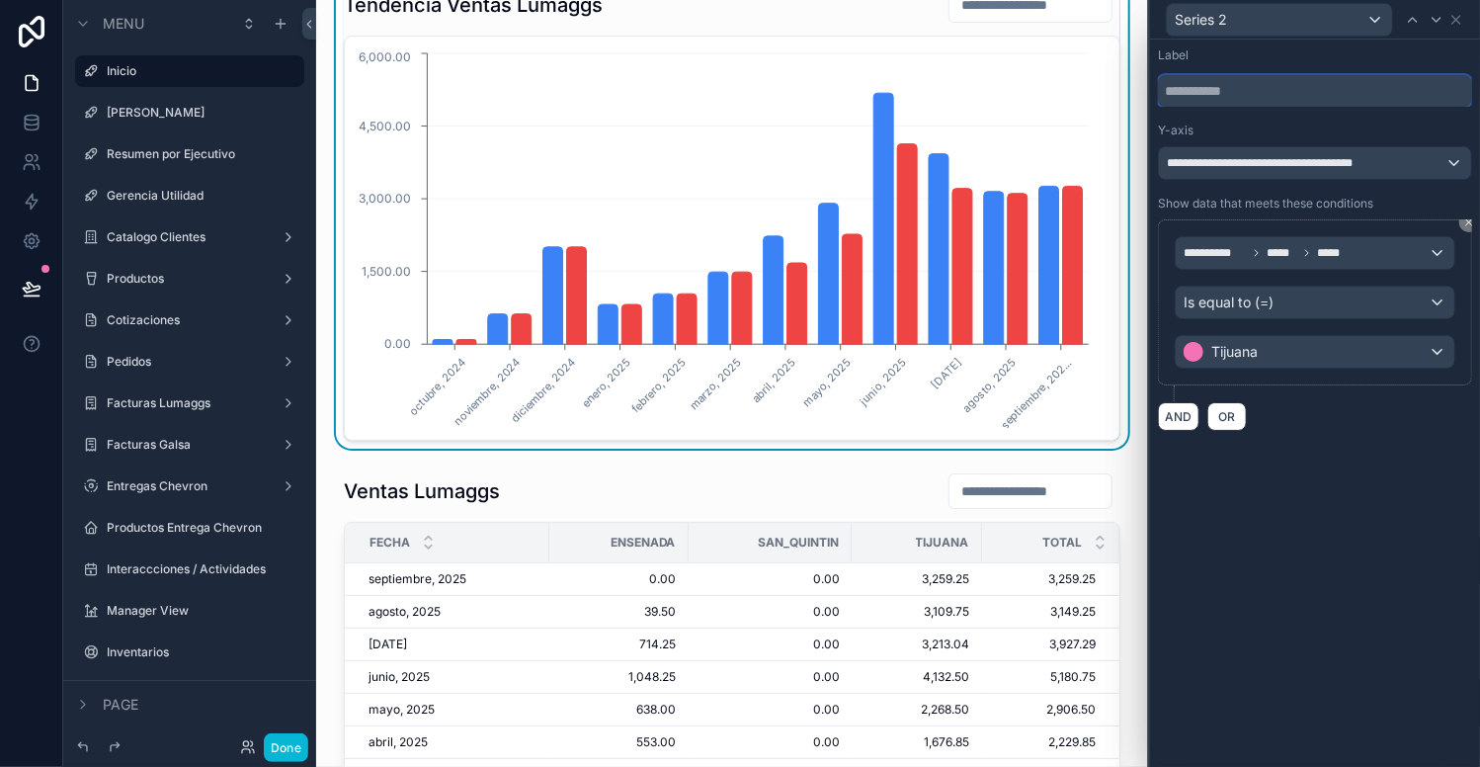
click at [1235, 98] on input "text" at bounding box center [1315, 91] width 314 height 32
type input "*******"
click at [1377, 469] on div "**********" at bounding box center [1315, 403] width 330 height 727
click at [1461, 22] on icon at bounding box center [1457, 20] width 16 height 16
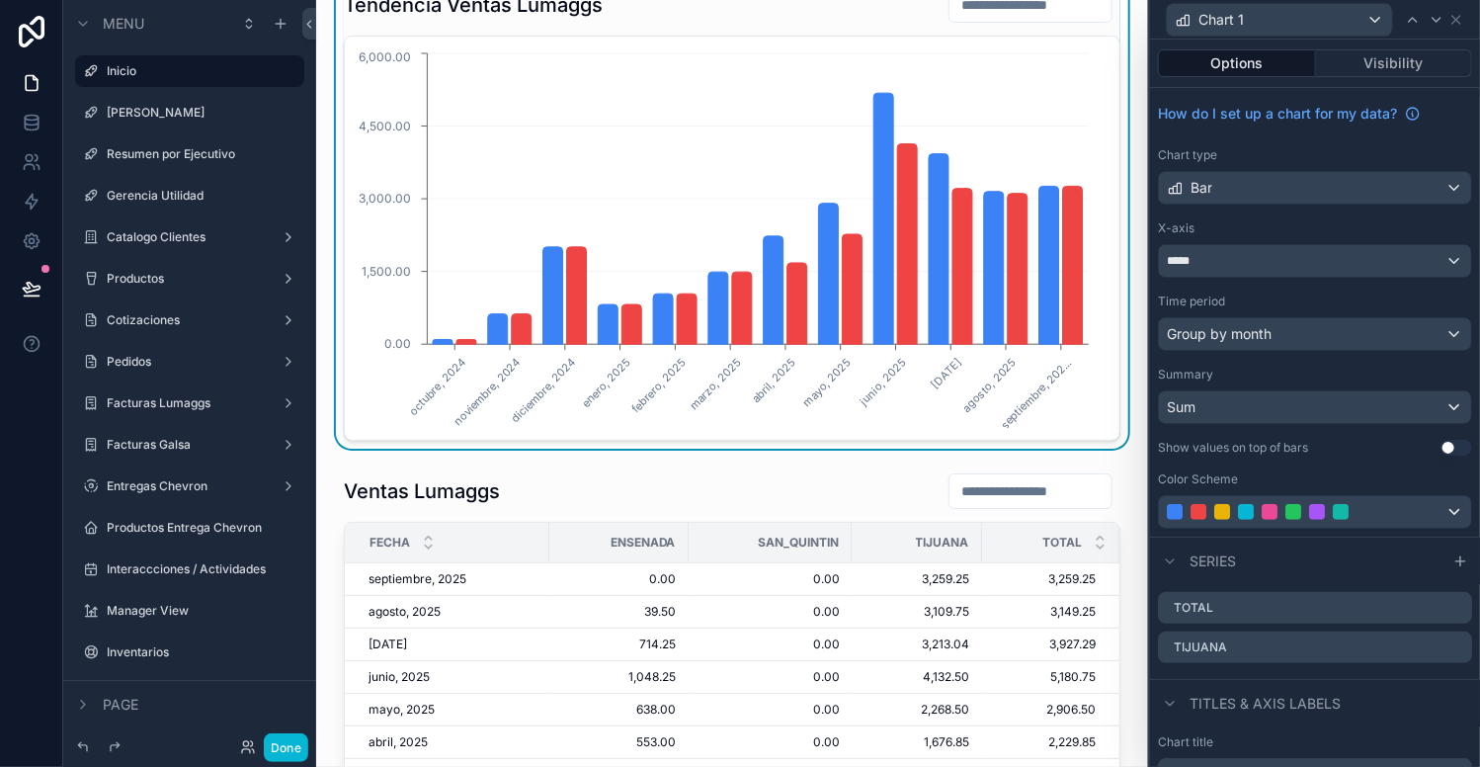
scroll to position [138, 0]
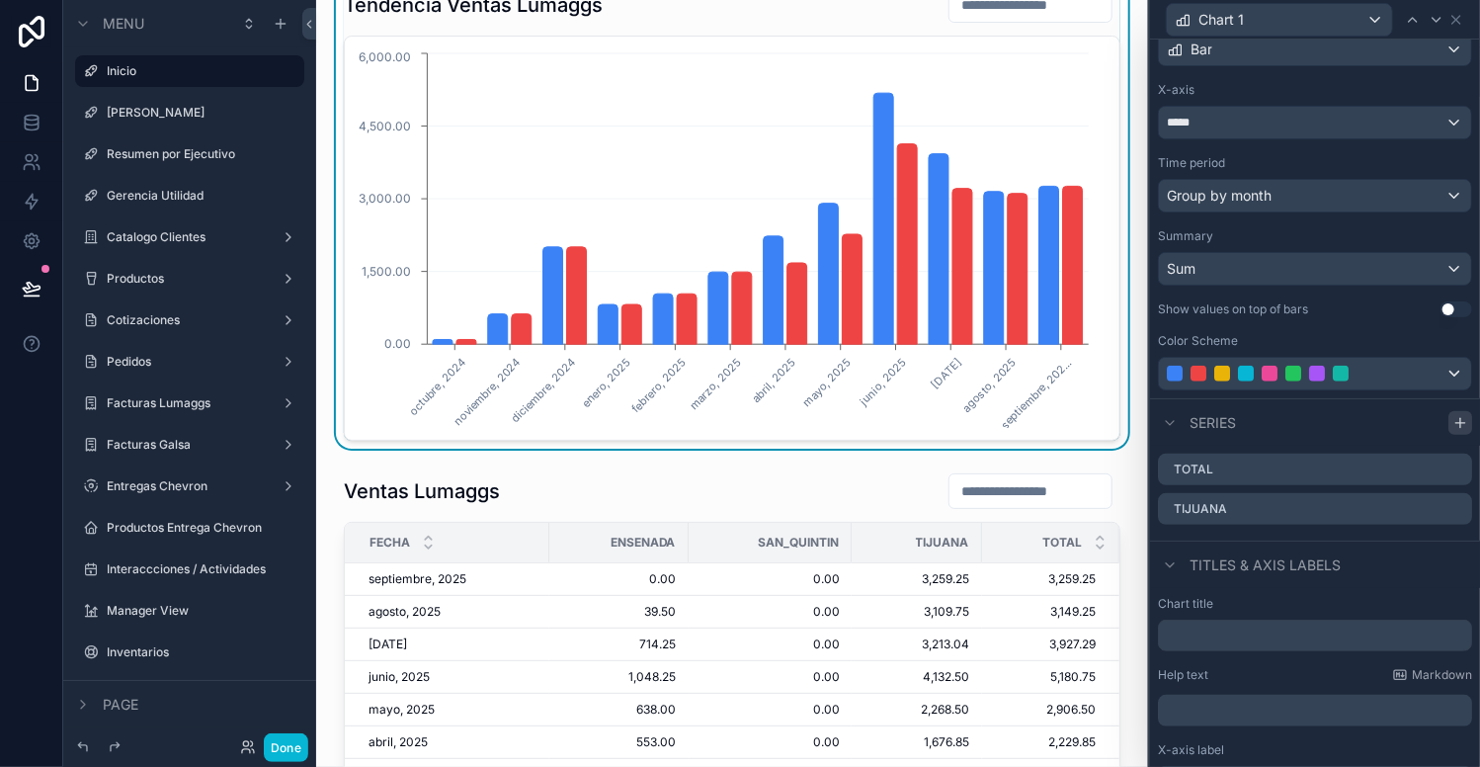
click at [1453, 418] on icon at bounding box center [1461, 423] width 16 height 16
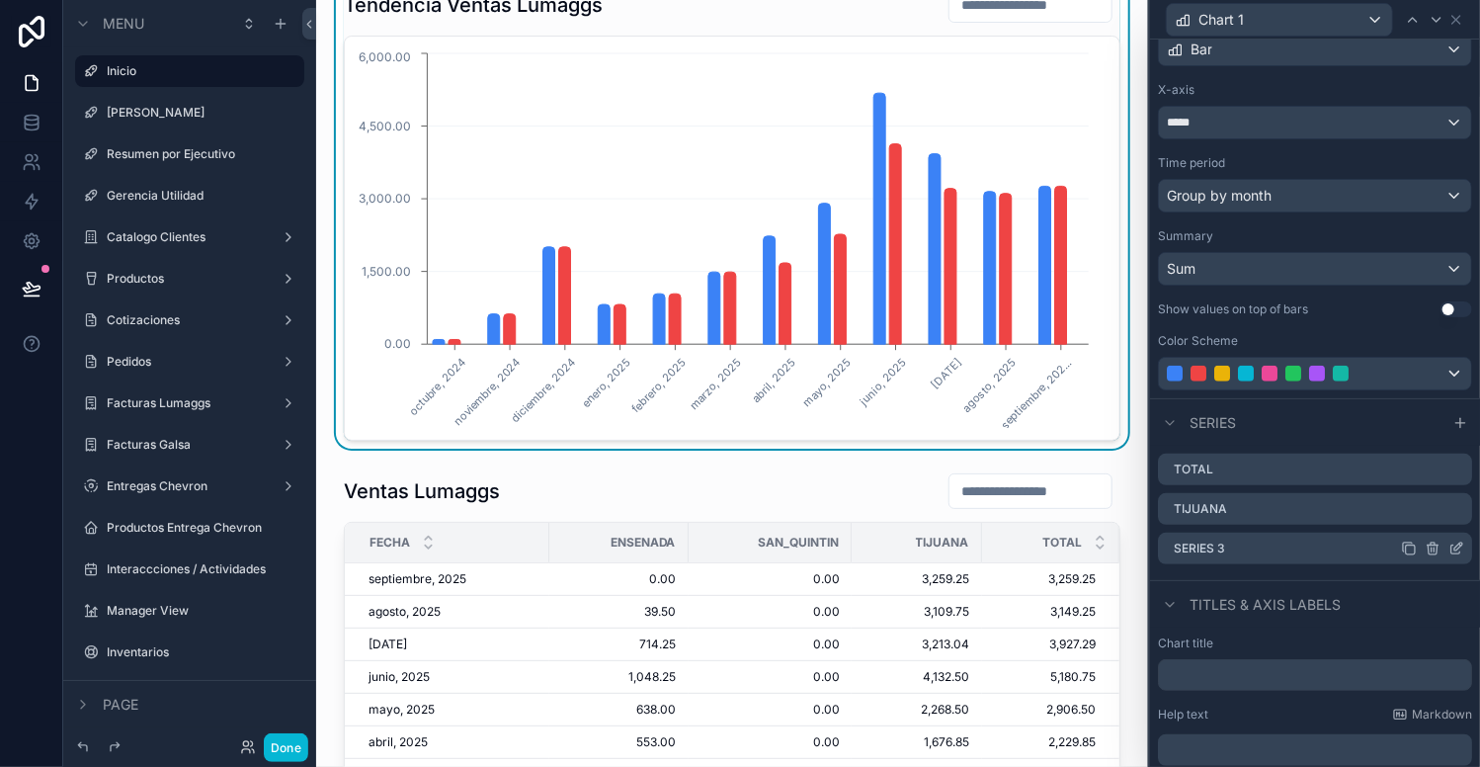
click at [1455, 545] on icon at bounding box center [1459, 547] width 8 height 8
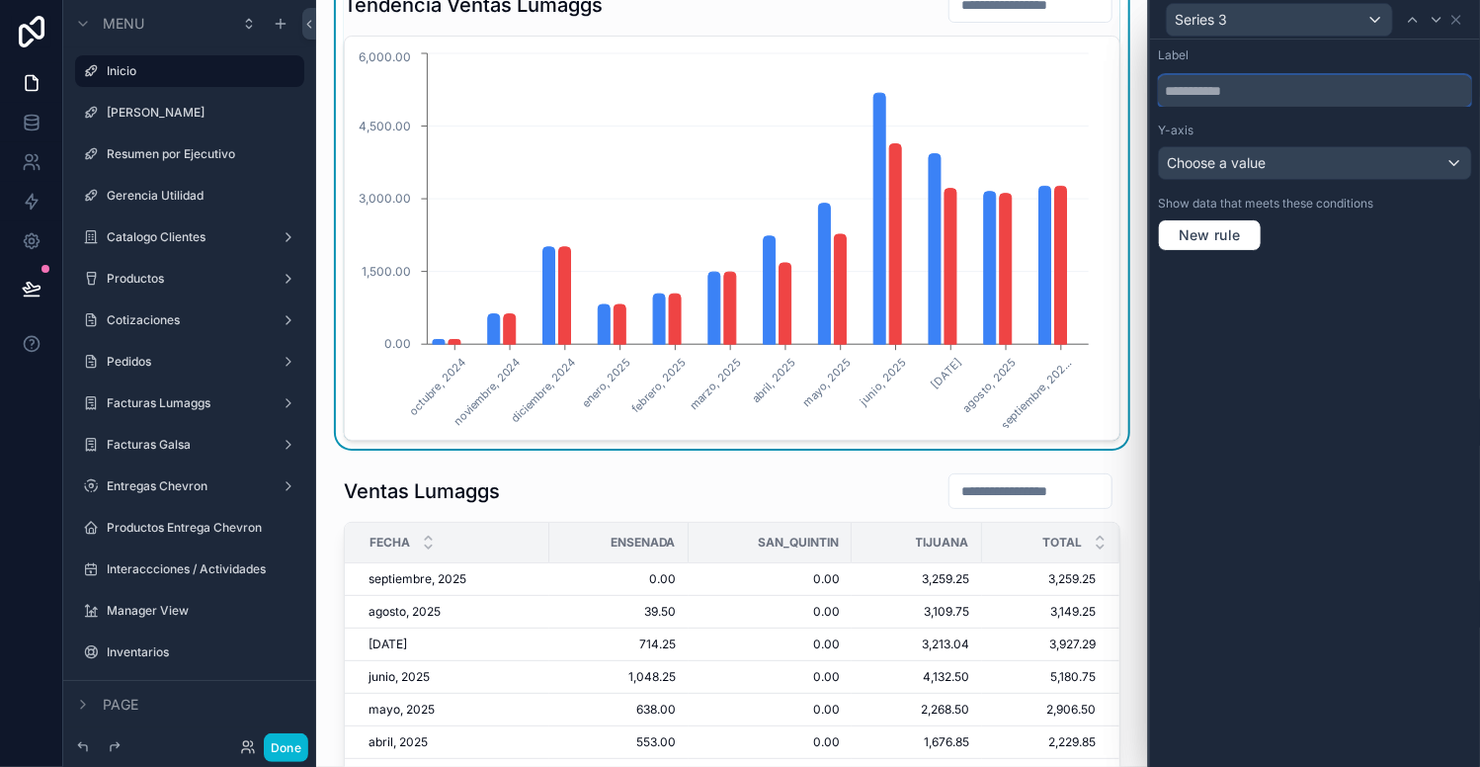
click at [1226, 90] on input "text" at bounding box center [1315, 91] width 314 height 32
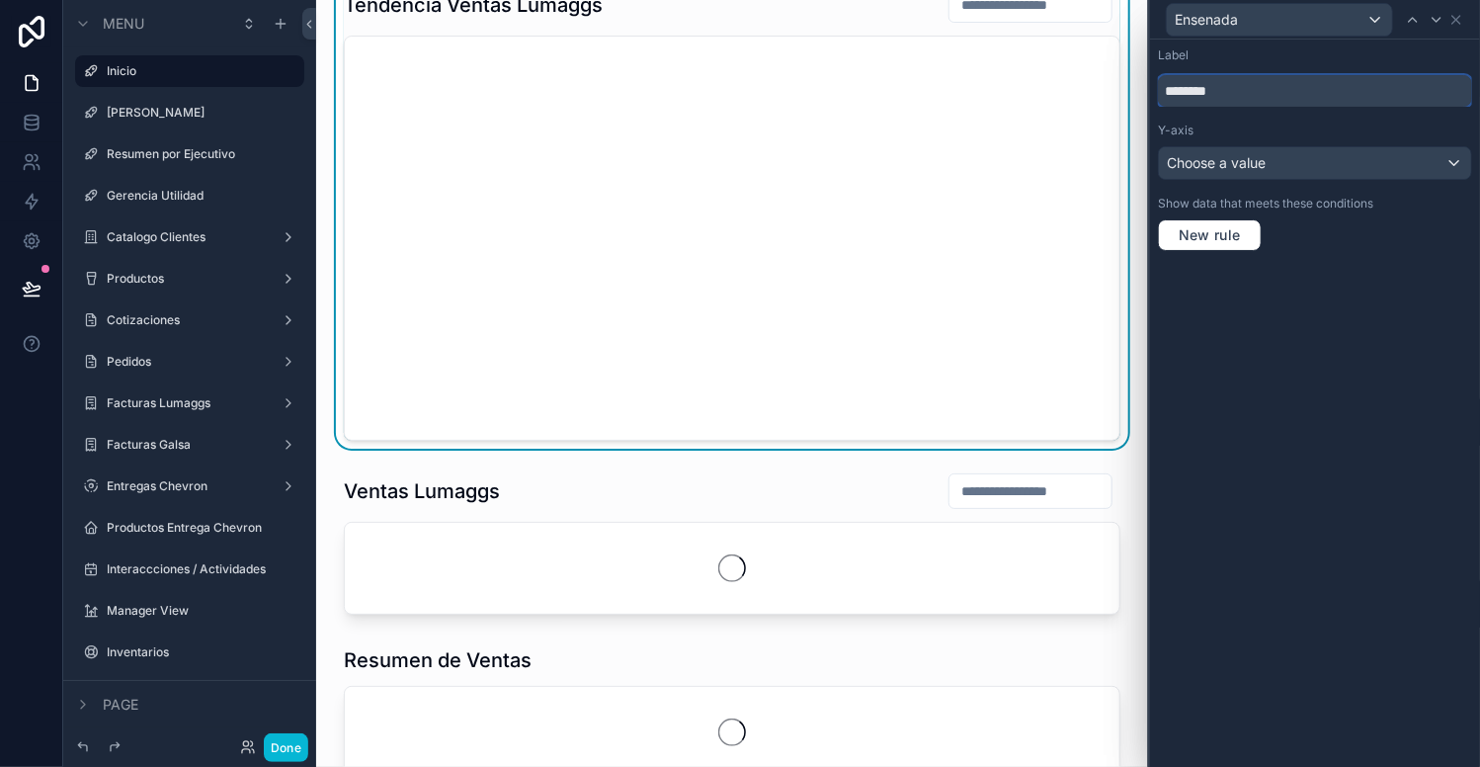
type input "********"
click at [1266, 165] on span "Choose a value" at bounding box center [1216, 162] width 99 height 17
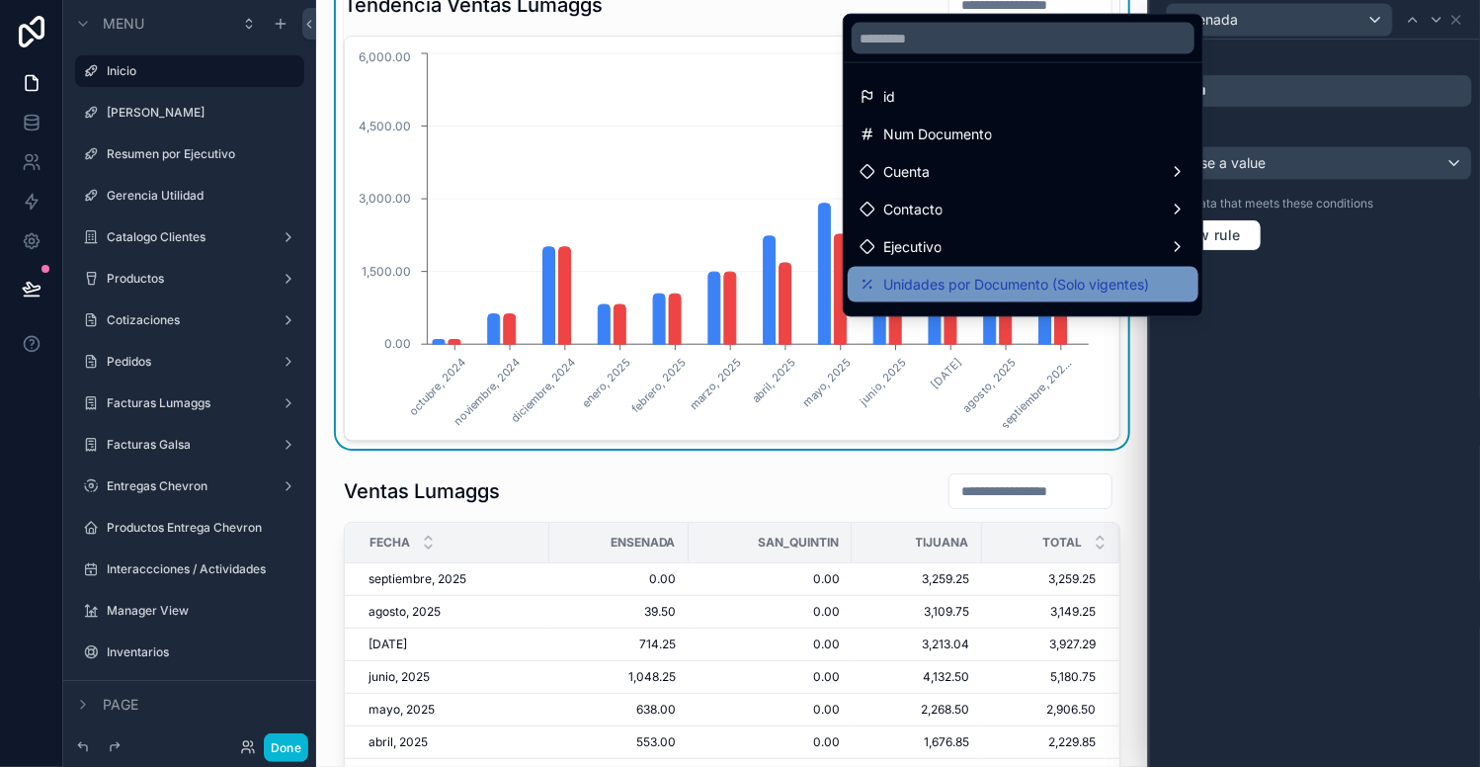
click at [1041, 295] on span "Unidades por Documento (Solo vigentes)" at bounding box center [1016, 285] width 266 height 24
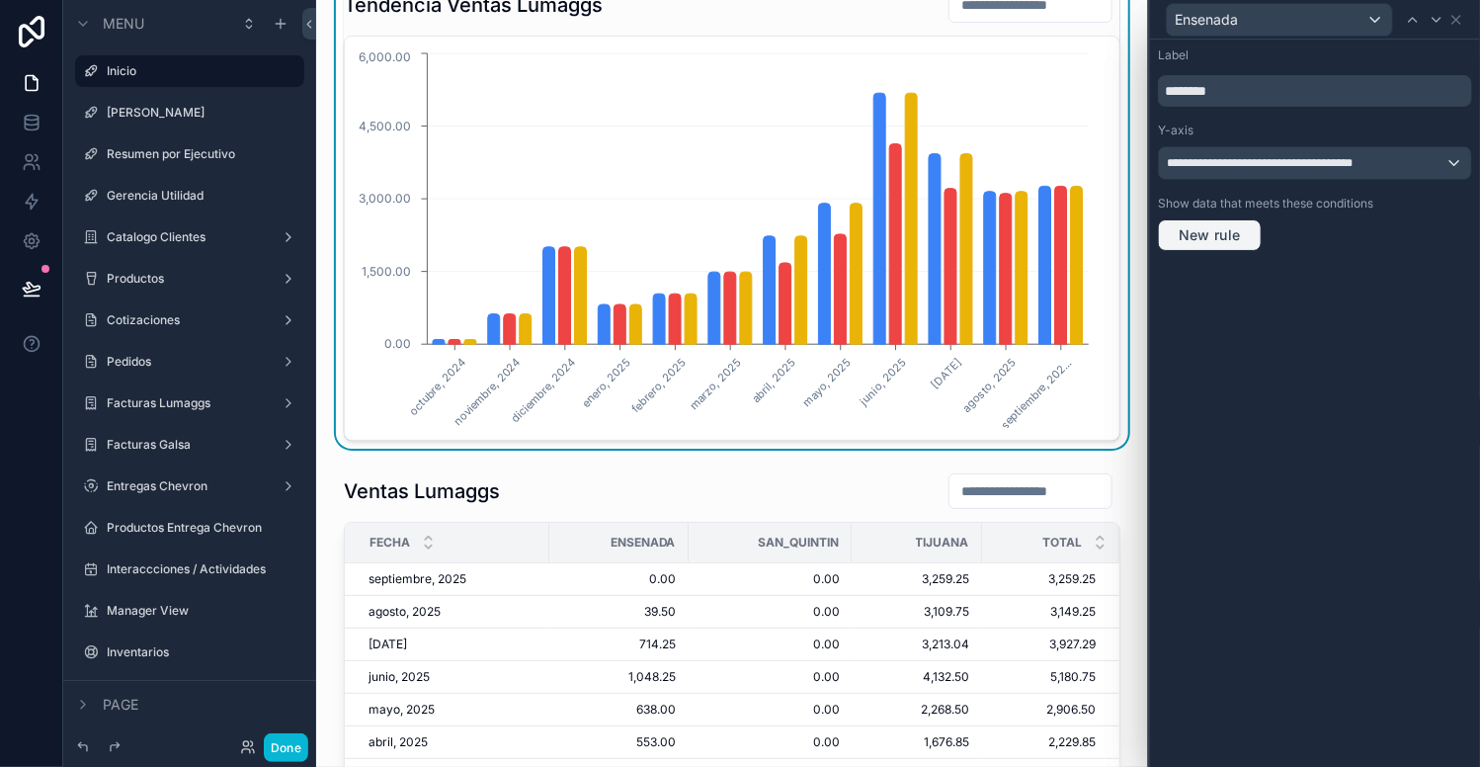
click at [1214, 228] on span "New rule" at bounding box center [1210, 235] width 78 height 18
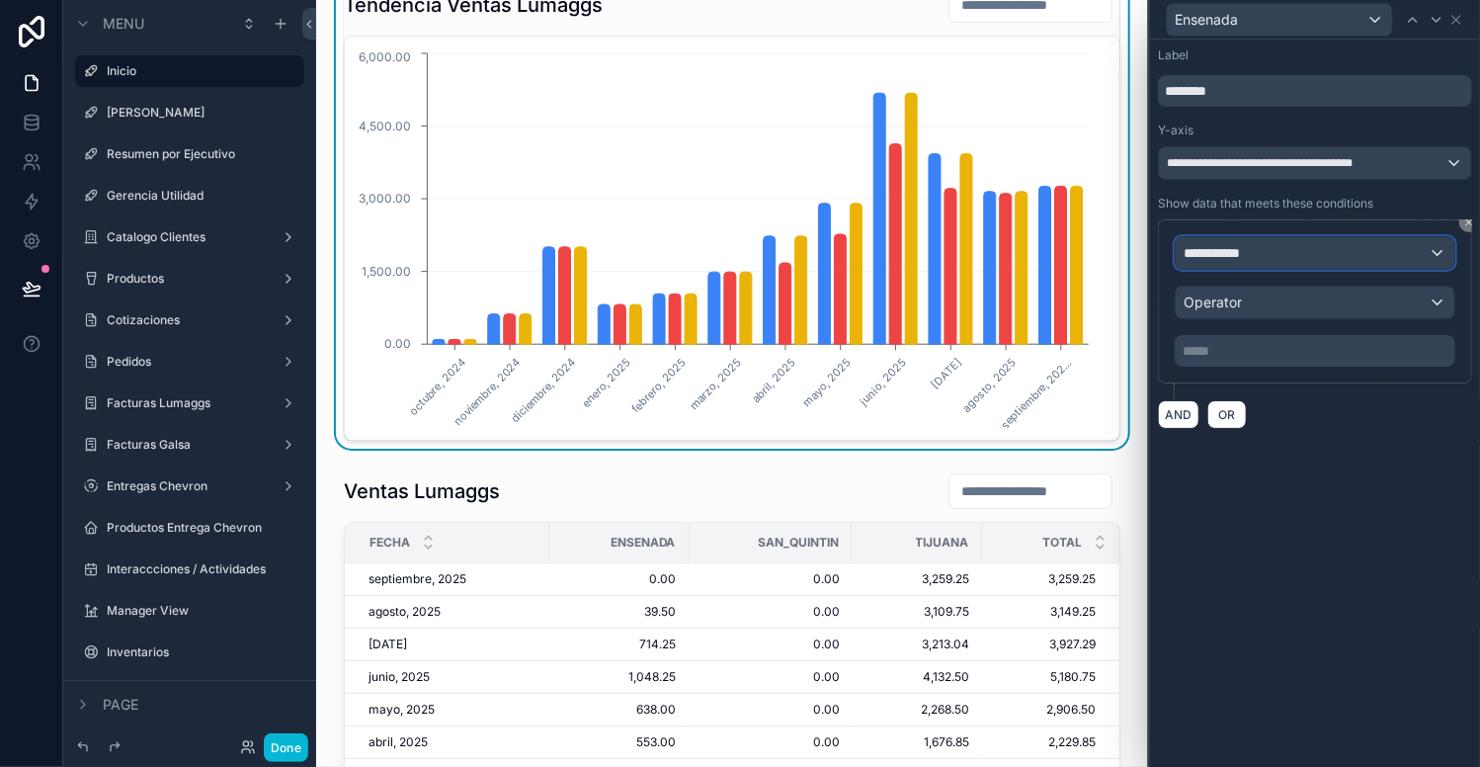
click at [1229, 260] on span "**********" at bounding box center [1220, 253] width 73 height 20
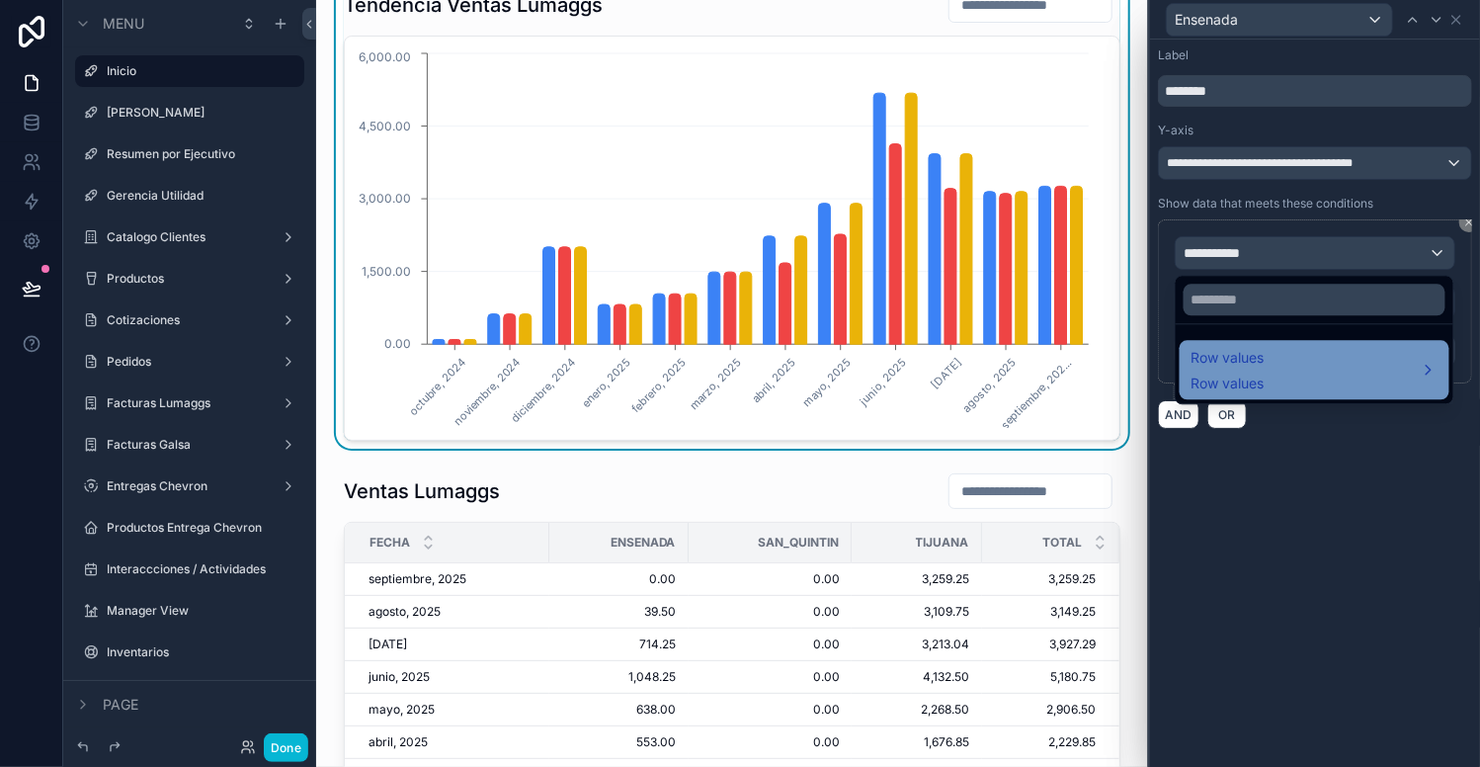
click at [1254, 361] on span "Row values" at bounding box center [1228, 358] width 73 height 24
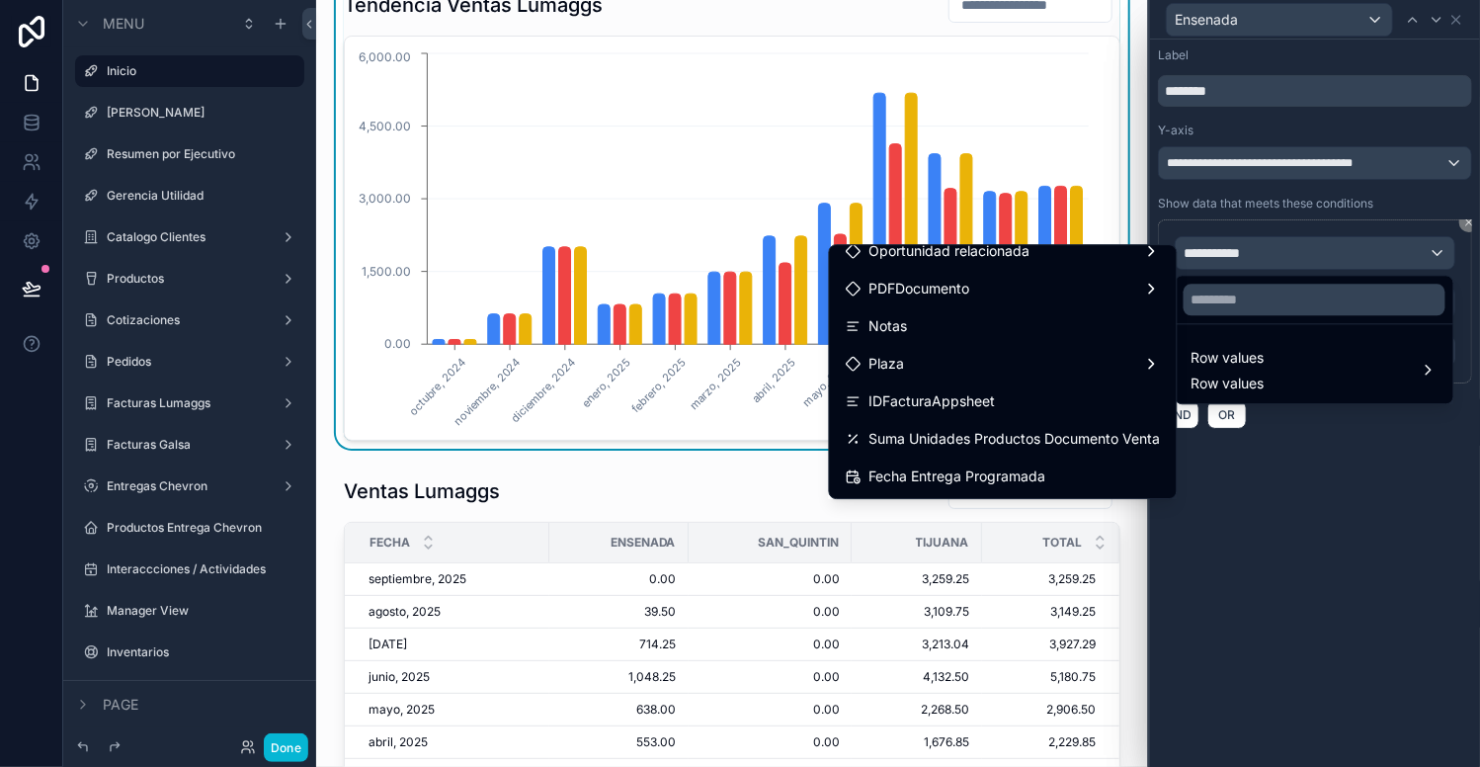
scroll to position [841, 0]
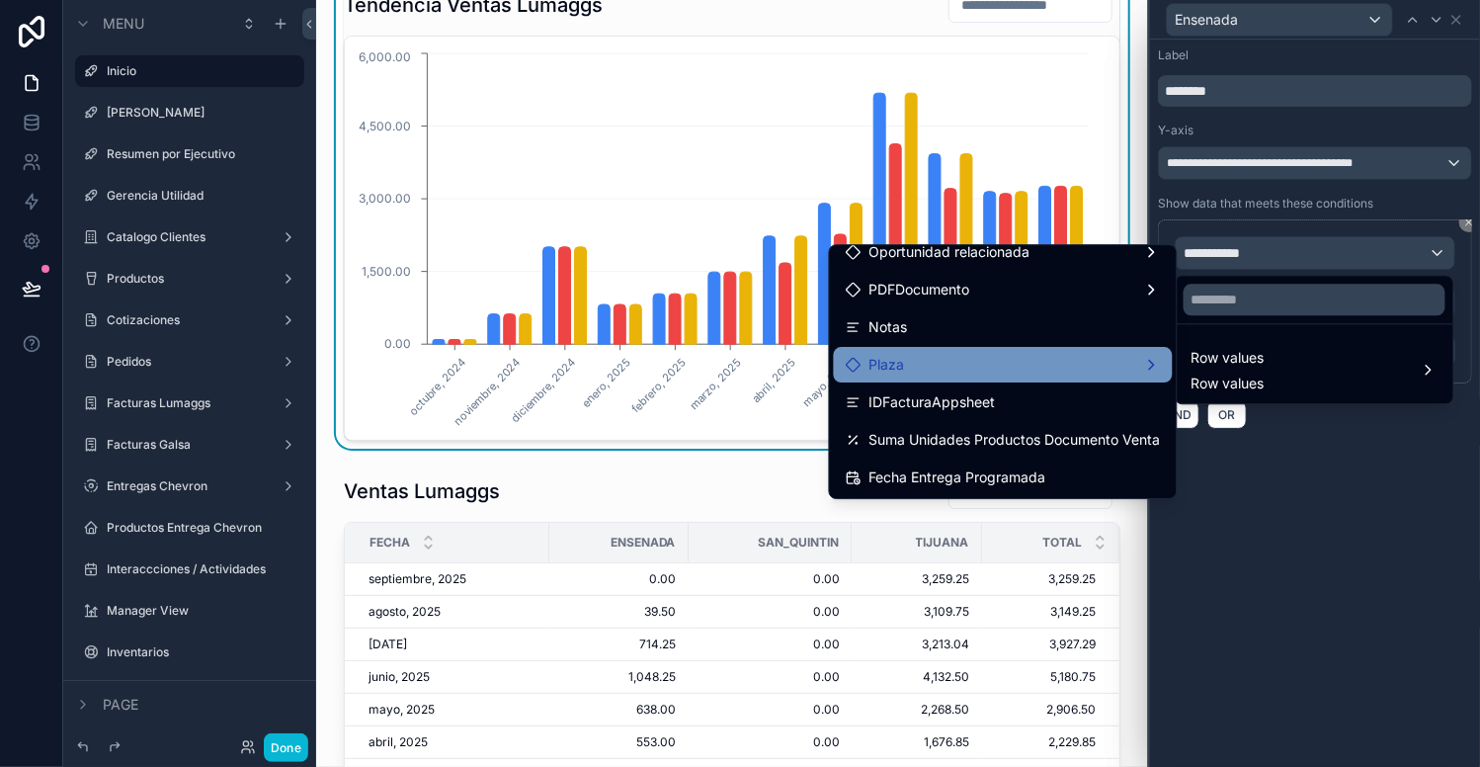
click at [910, 365] on div "Plaza" at bounding box center [1003, 365] width 315 height 24
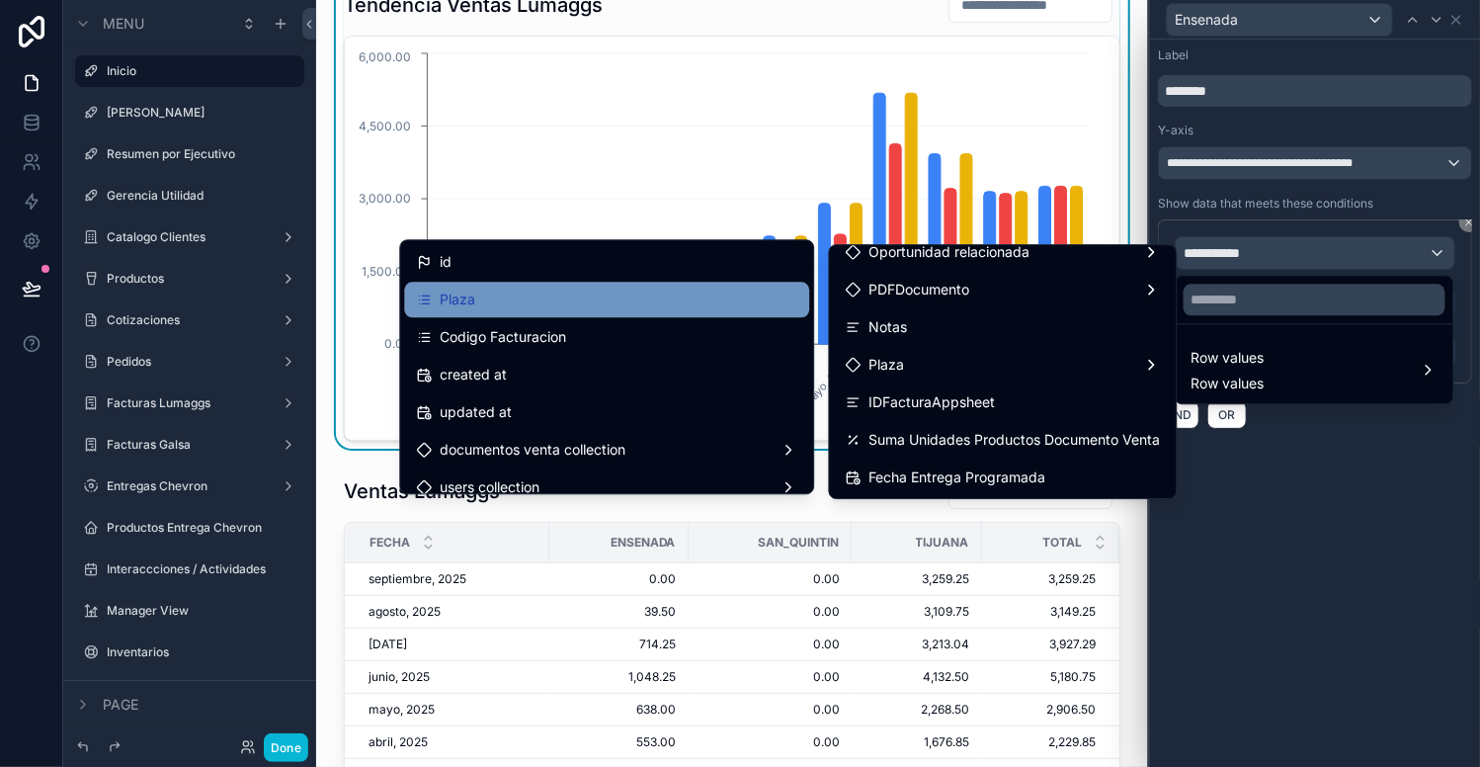
click at [527, 289] on div "Plaza" at bounding box center [606, 300] width 381 height 24
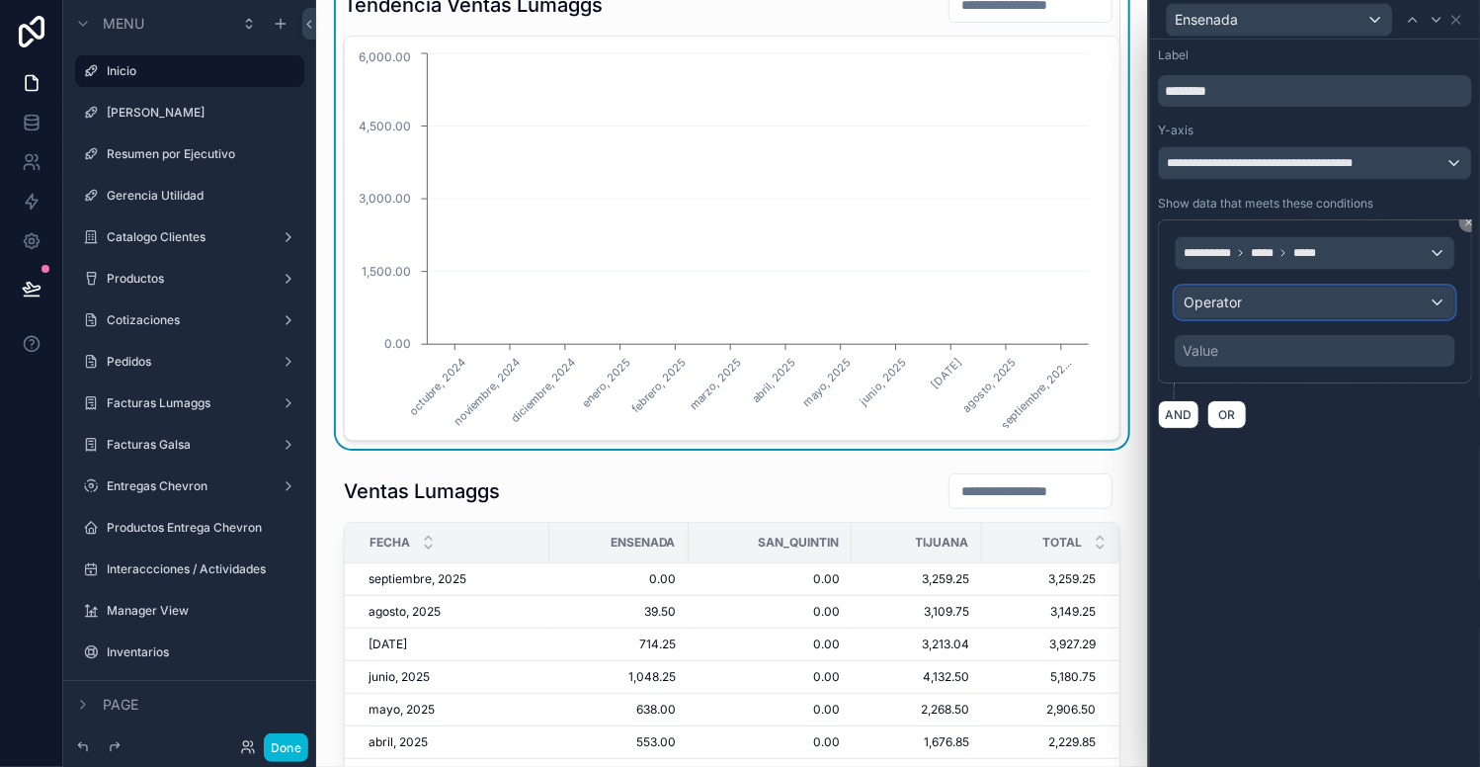
click at [1227, 303] on span "Operator" at bounding box center [1213, 302] width 58 height 17
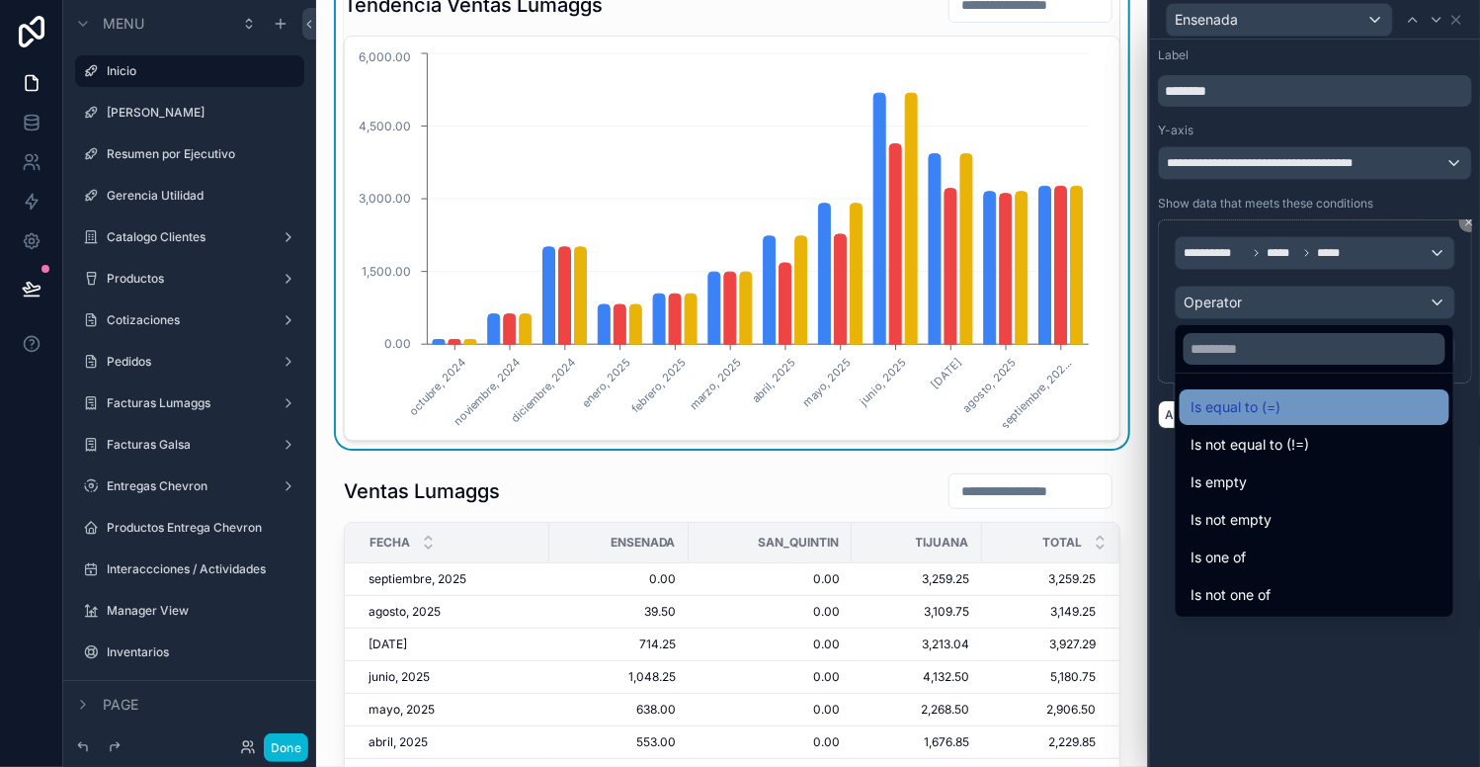
click at [1245, 413] on span "Is equal to (=)" at bounding box center [1237, 407] width 90 height 24
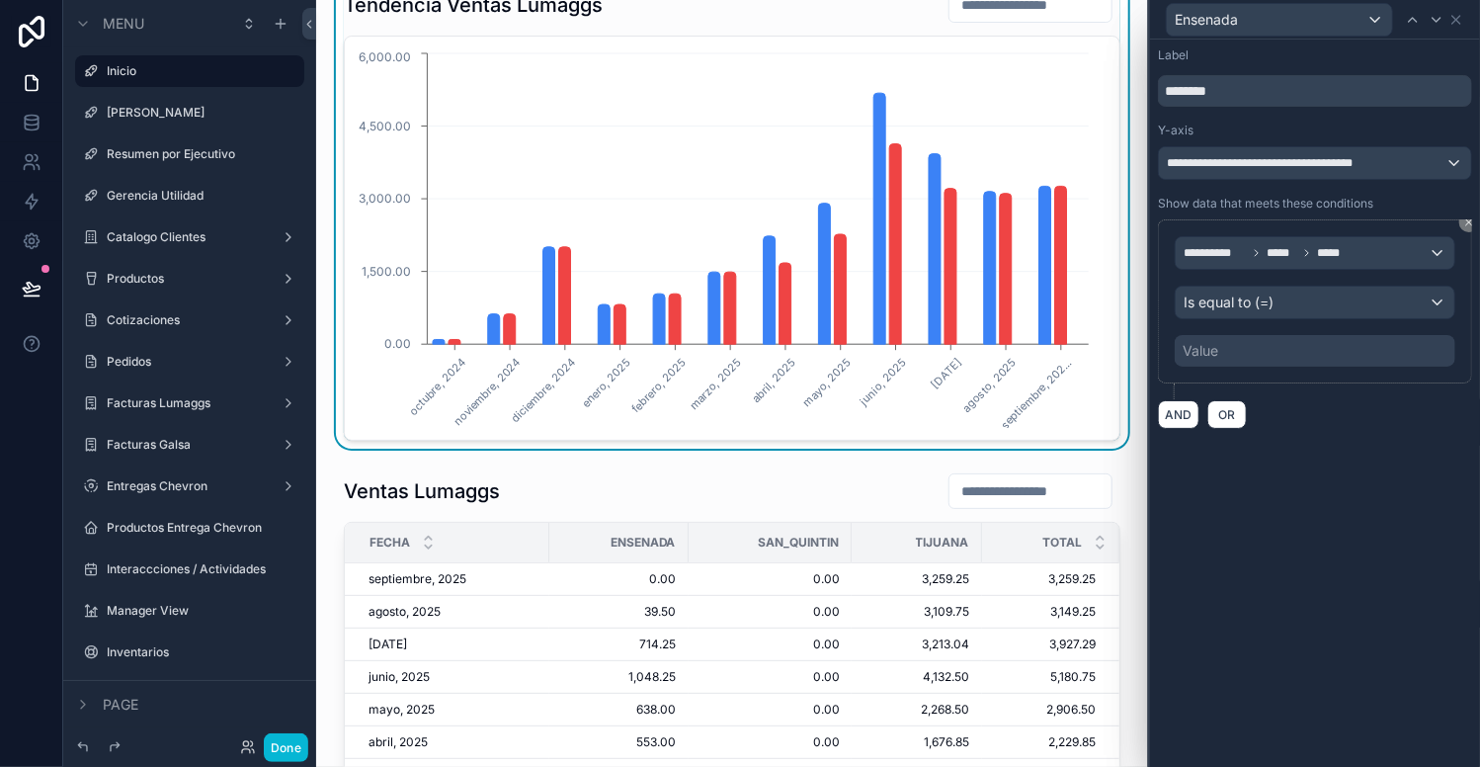
click at [1210, 351] on div "Value" at bounding box center [1201, 351] width 36 height 20
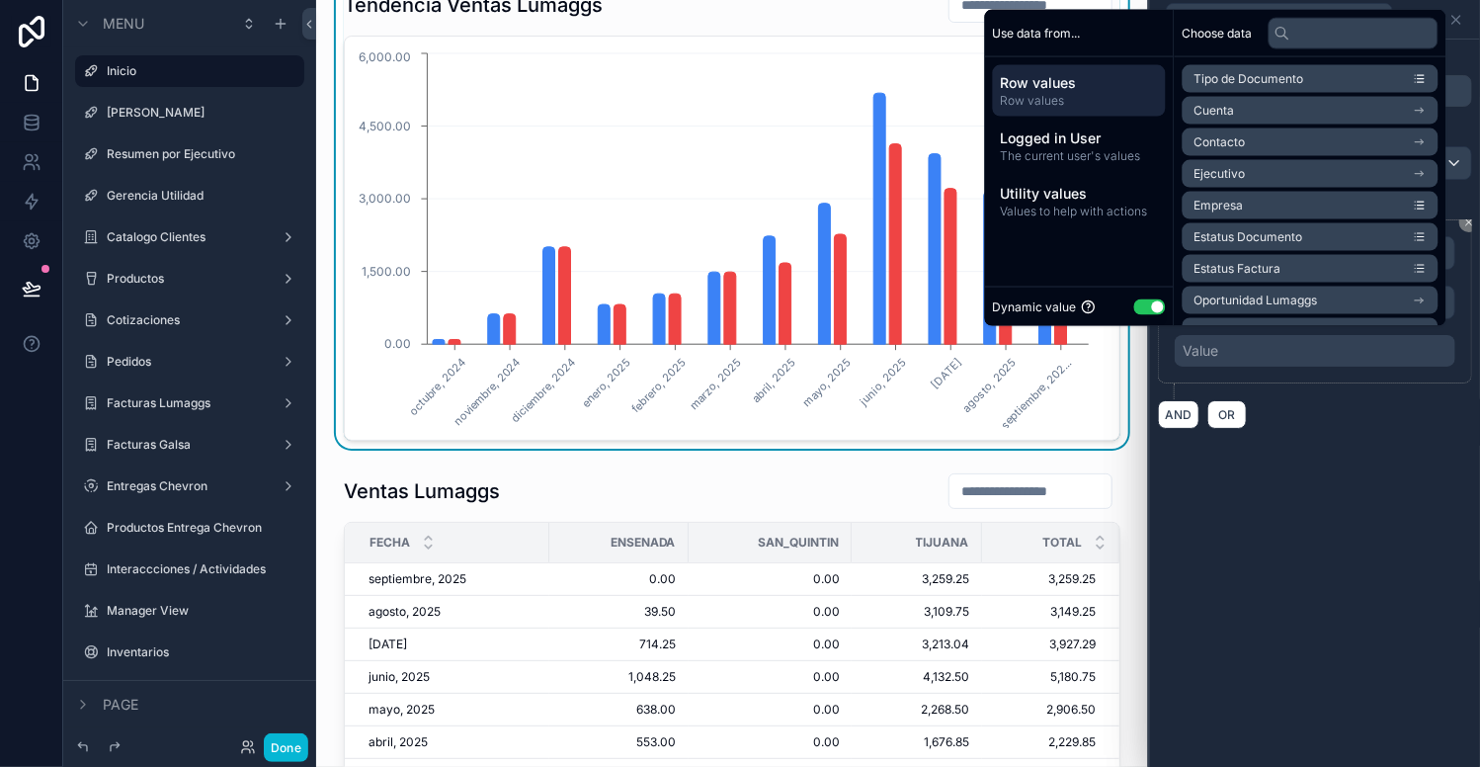
click at [1134, 304] on button "Use setting" at bounding box center [1150, 306] width 32 height 16
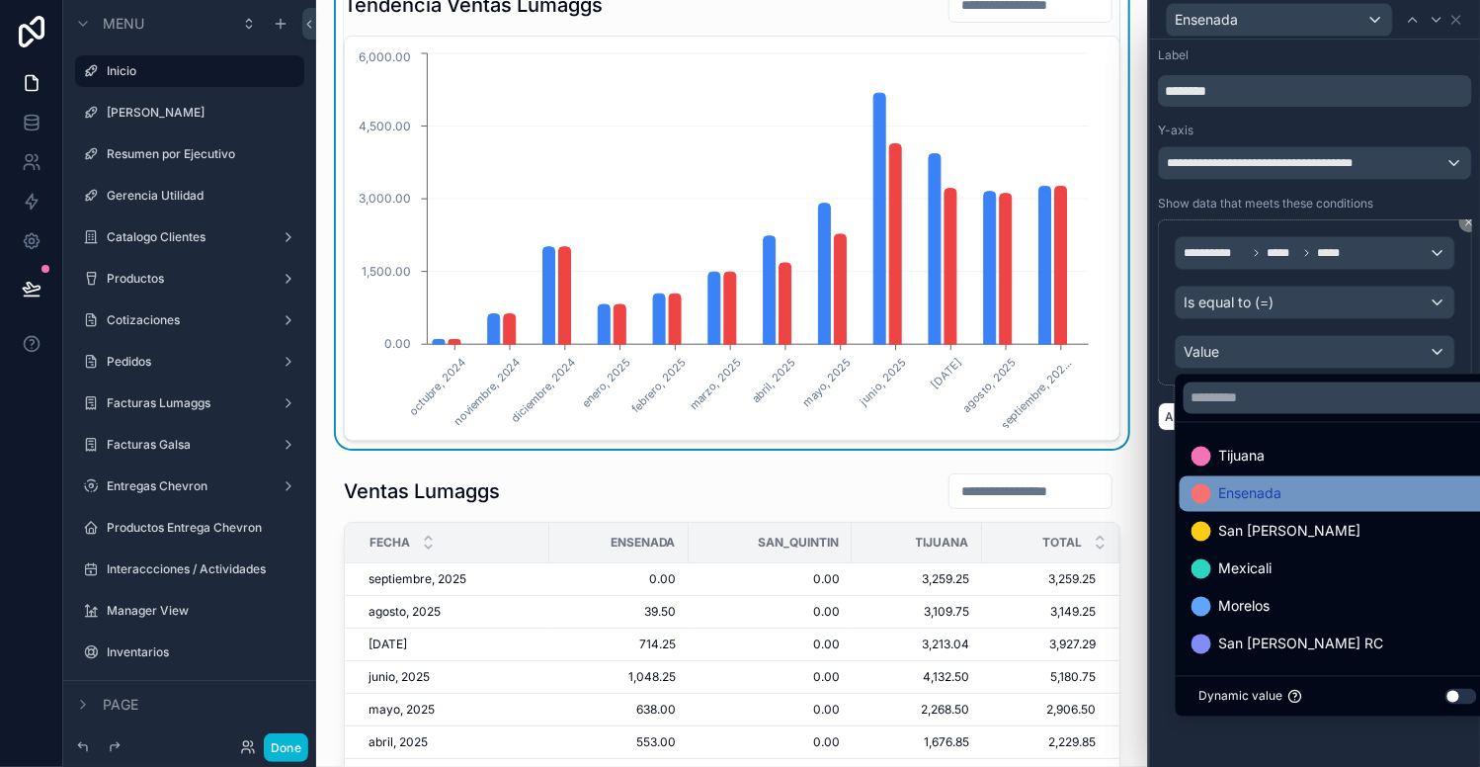
click at [1238, 487] on span "Ensenada" at bounding box center [1250, 494] width 63 height 24
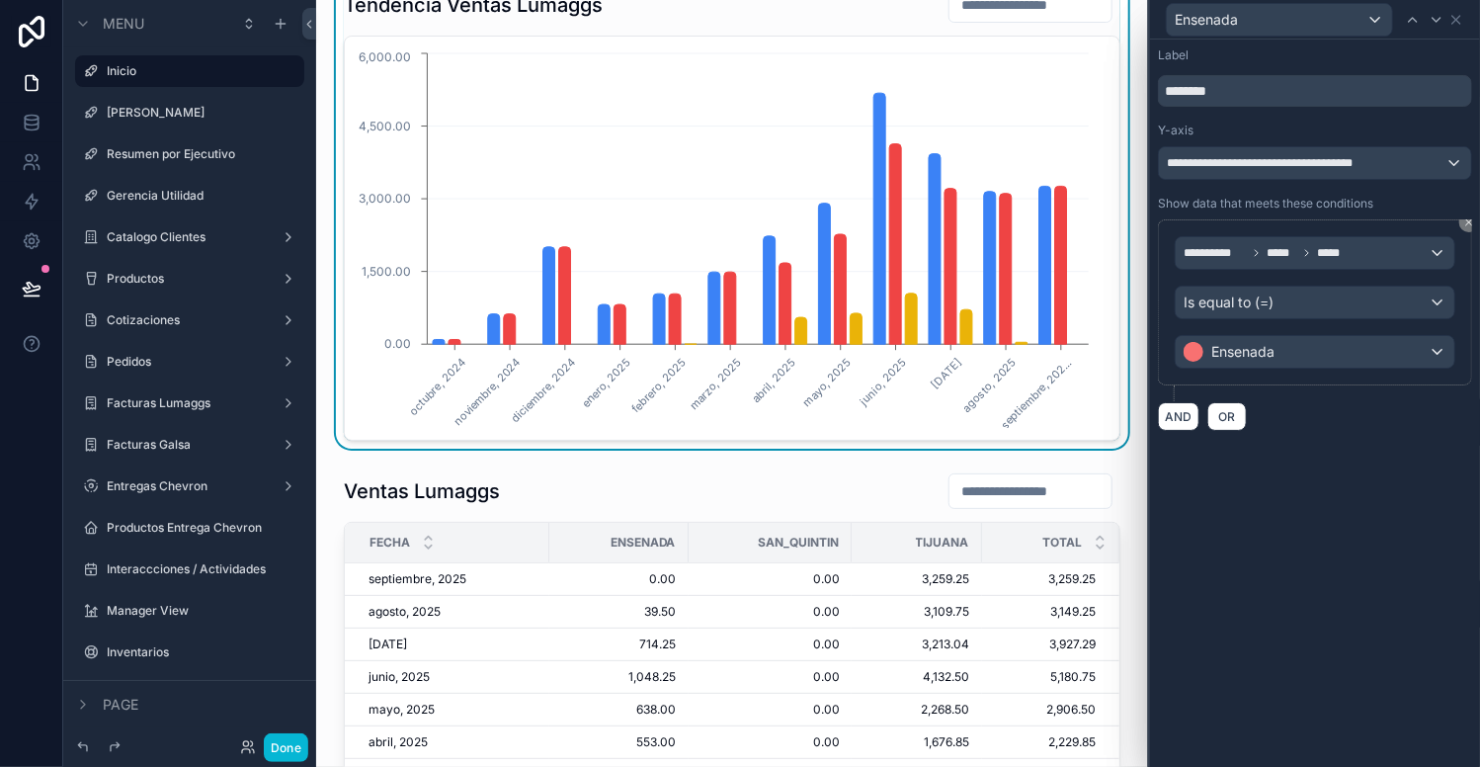
click at [1462, 15] on icon at bounding box center [1457, 20] width 16 height 16
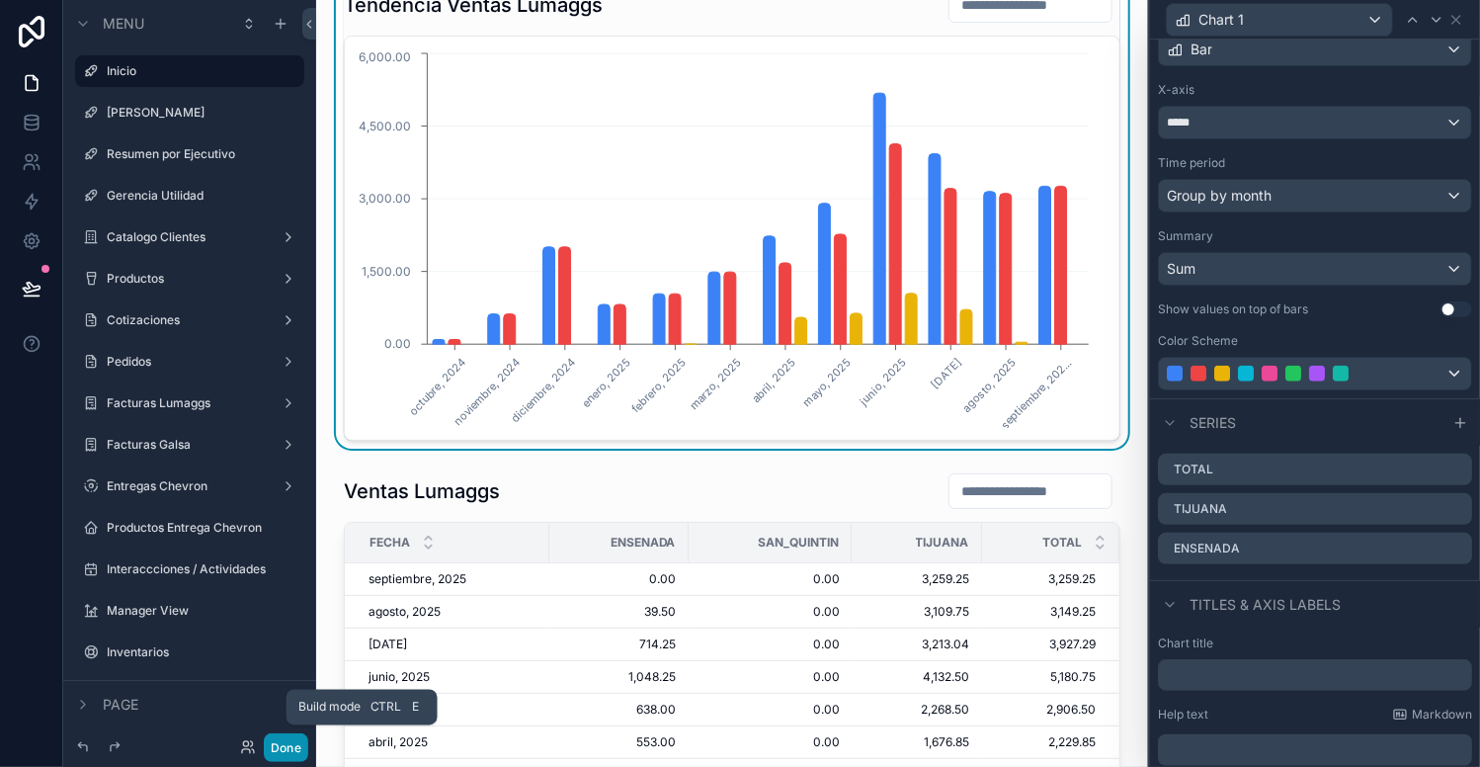
click at [285, 751] on button "Done" at bounding box center [286, 747] width 44 height 29
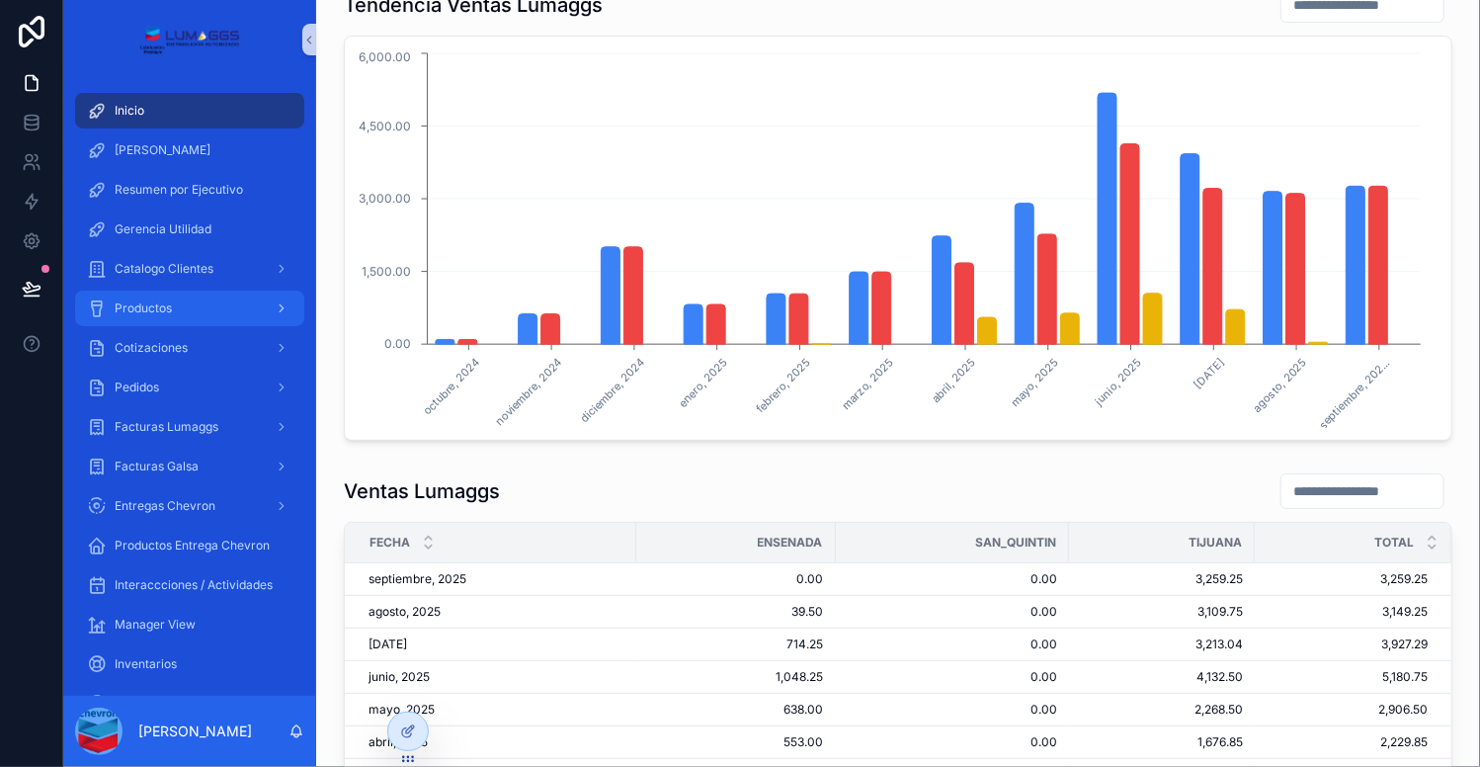
click at [206, 299] on div "Productos" at bounding box center [190, 309] width 206 height 32
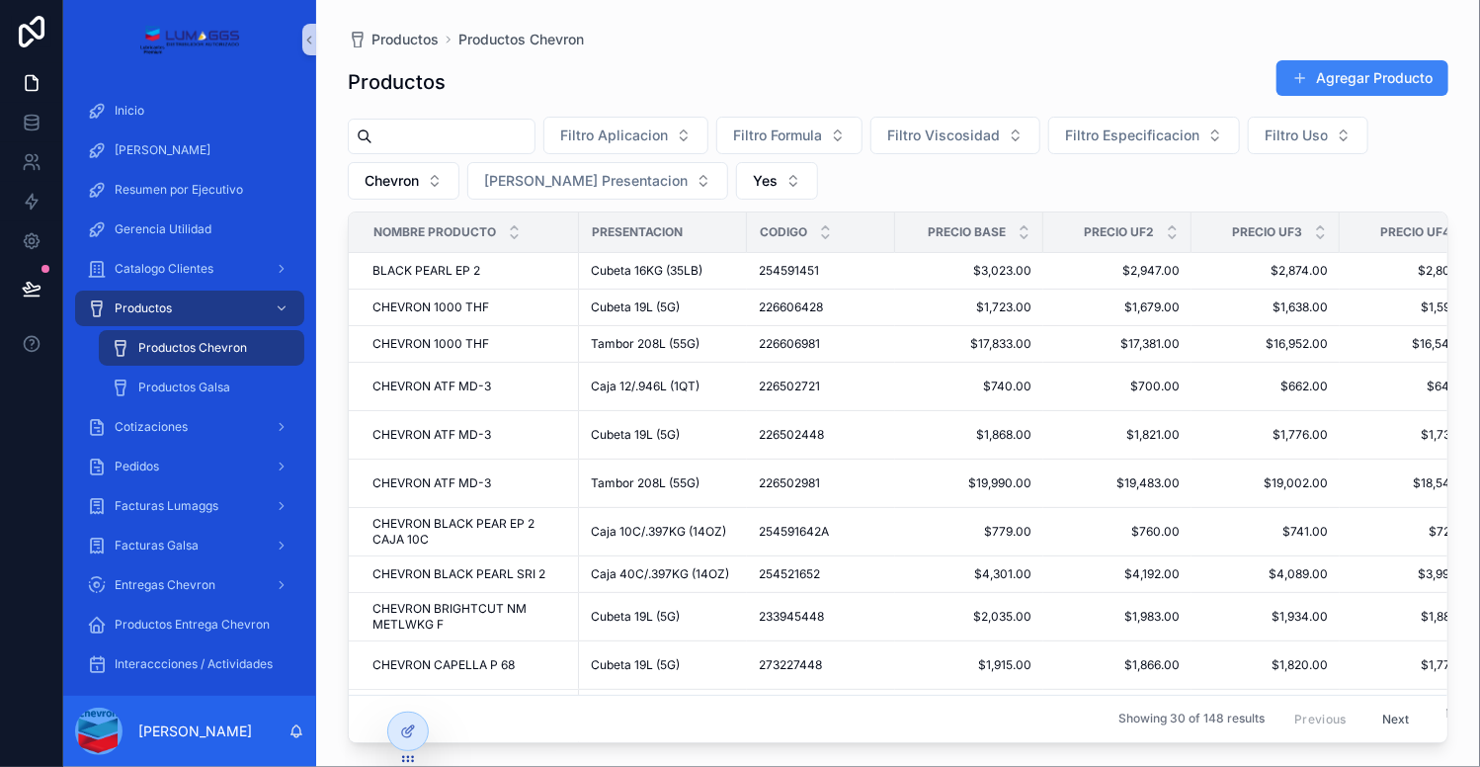
click at [419, 134] on input "scrollable content" at bounding box center [454, 137] width 162 height 28
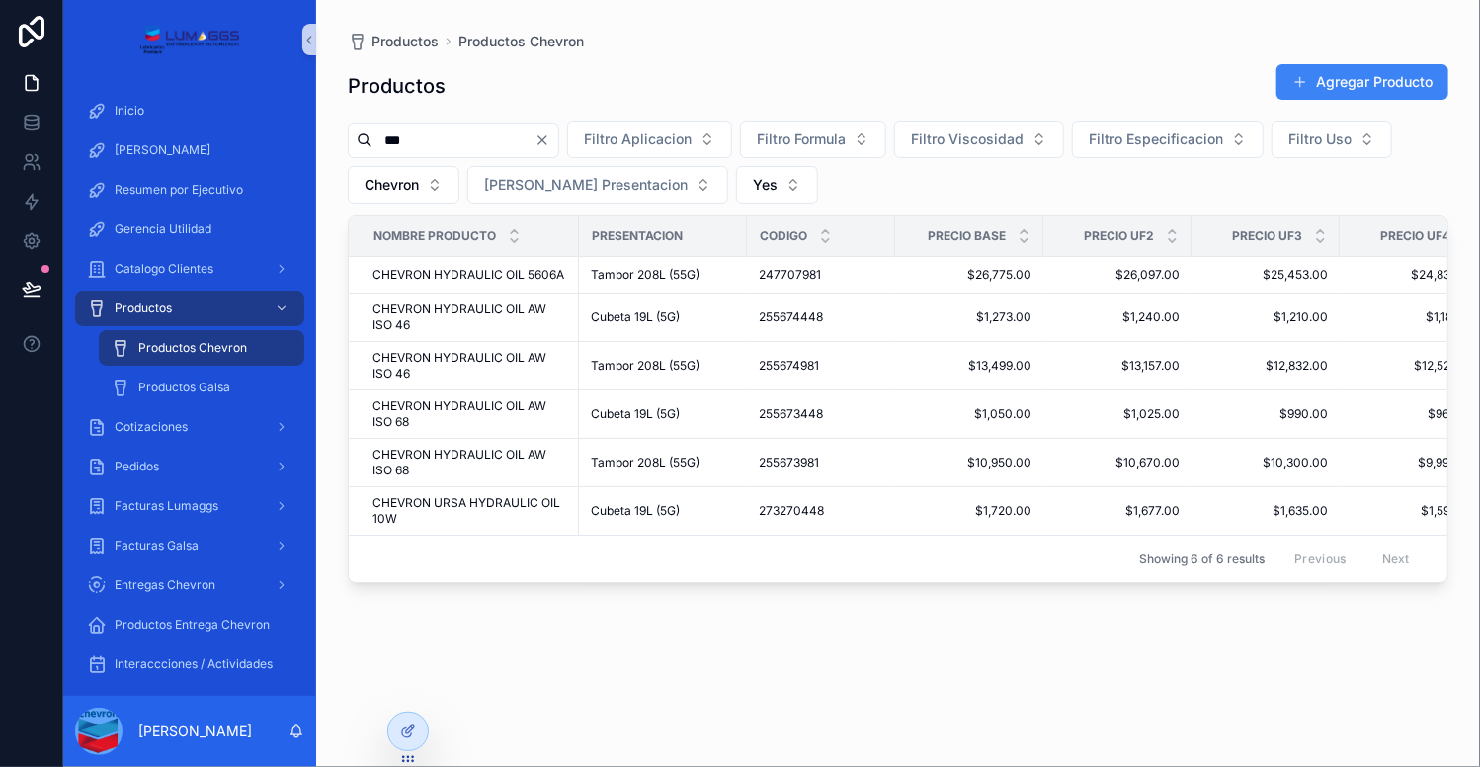
type input "***"
click at [936, 460] on span "$10,950.00" at bounding box center [969, 463] width 125 height 16
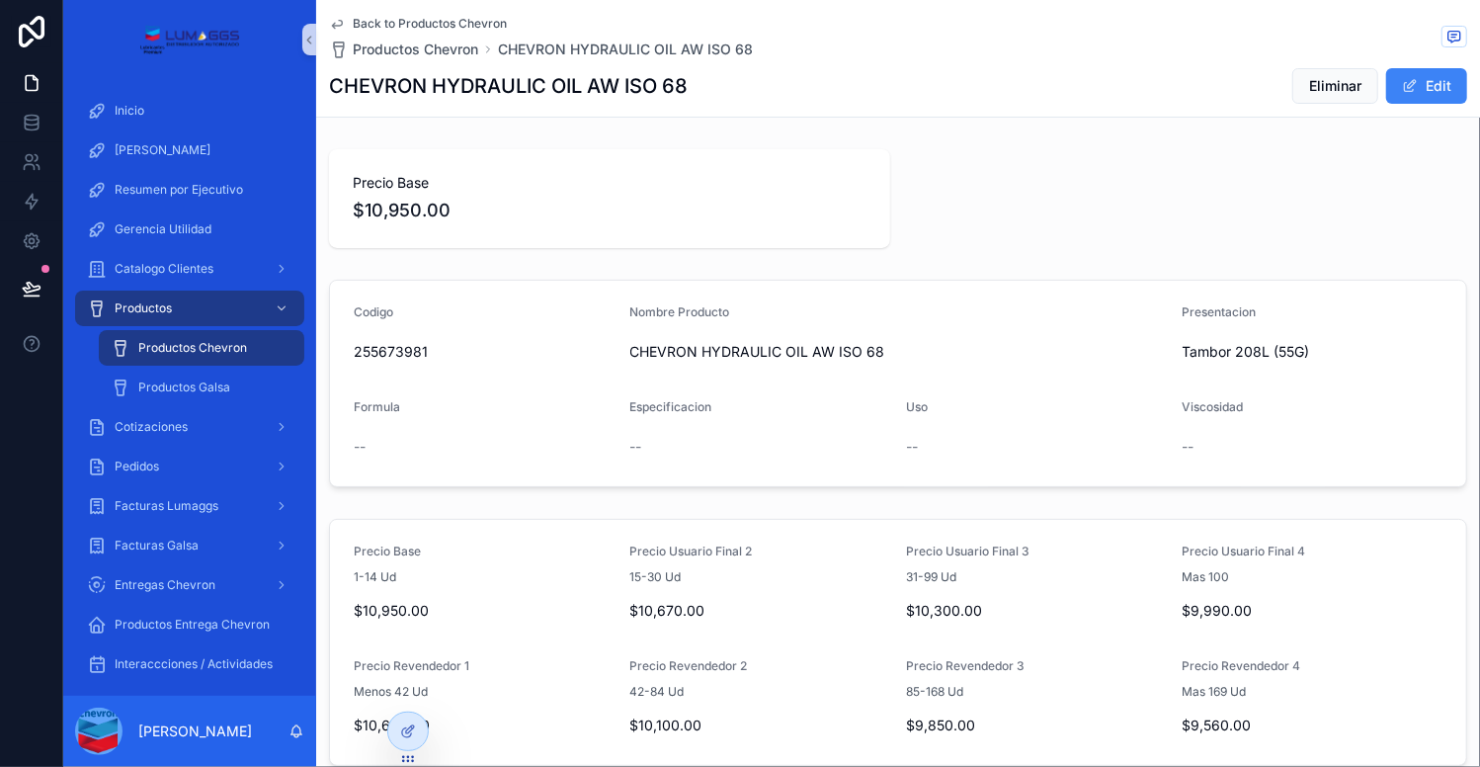
click at [482, 21] on span "Back to Productos Chevron" at bounding box center [430, 24] width 154 height 16
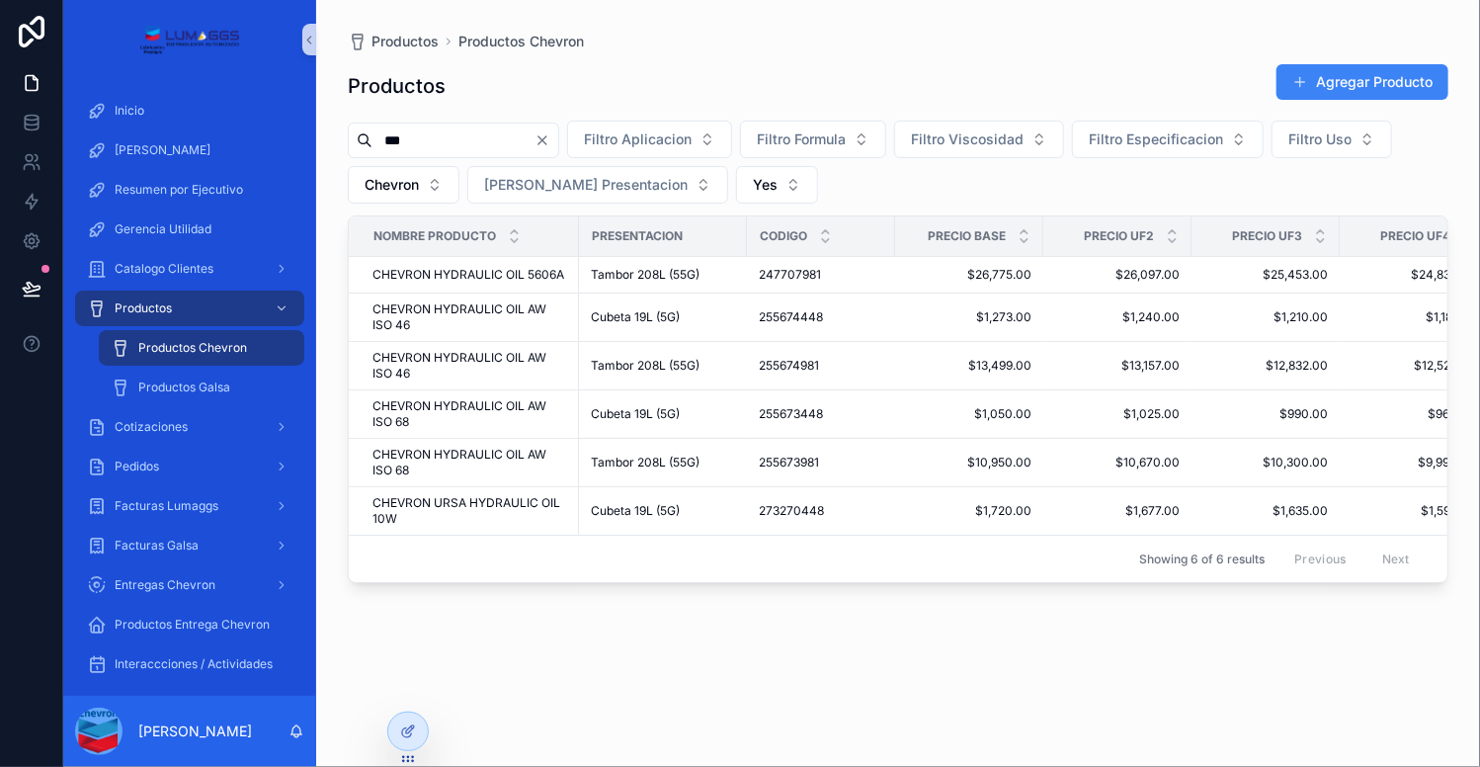
click at [406, 141] on input "***" at bounding box center [454, 140] width 162 height 28
